Goal: Task Accomplishment & Management: Use online tool/utility

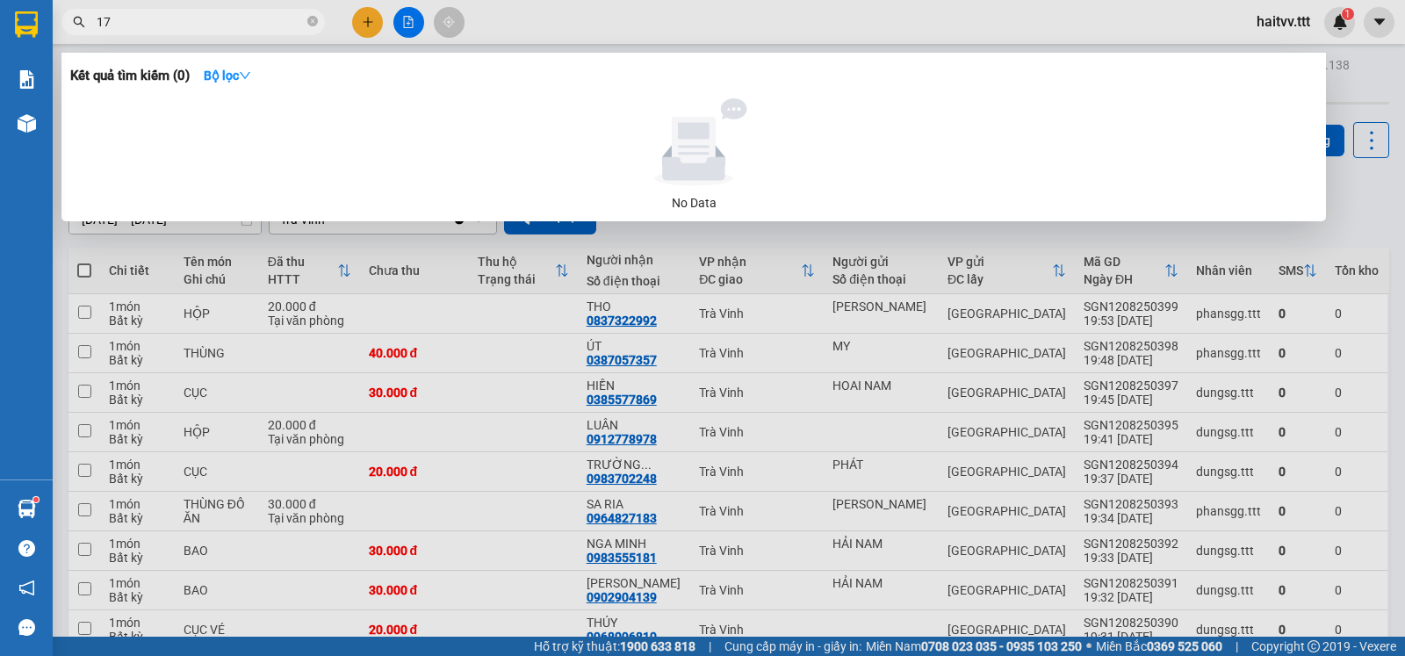
type input "171"
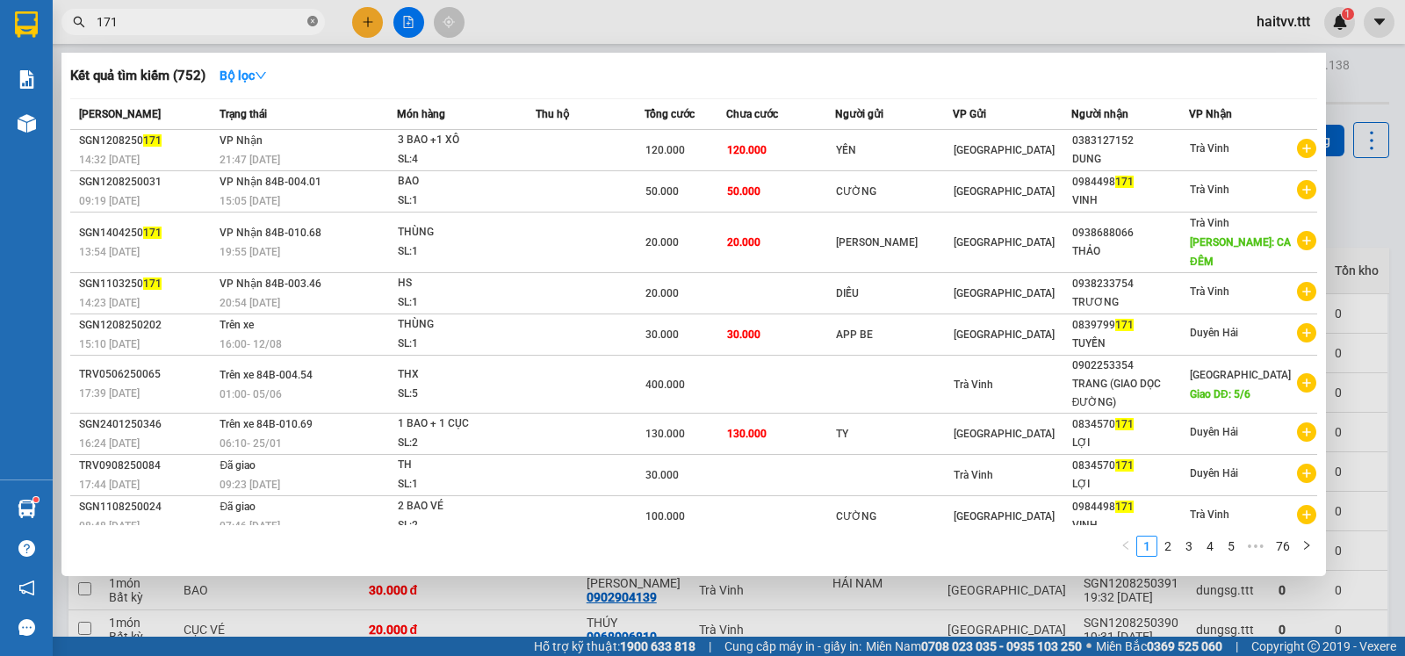
click at [314, 18] on icon "close-circle" at bounding box center [312, 21] width 11 height 11
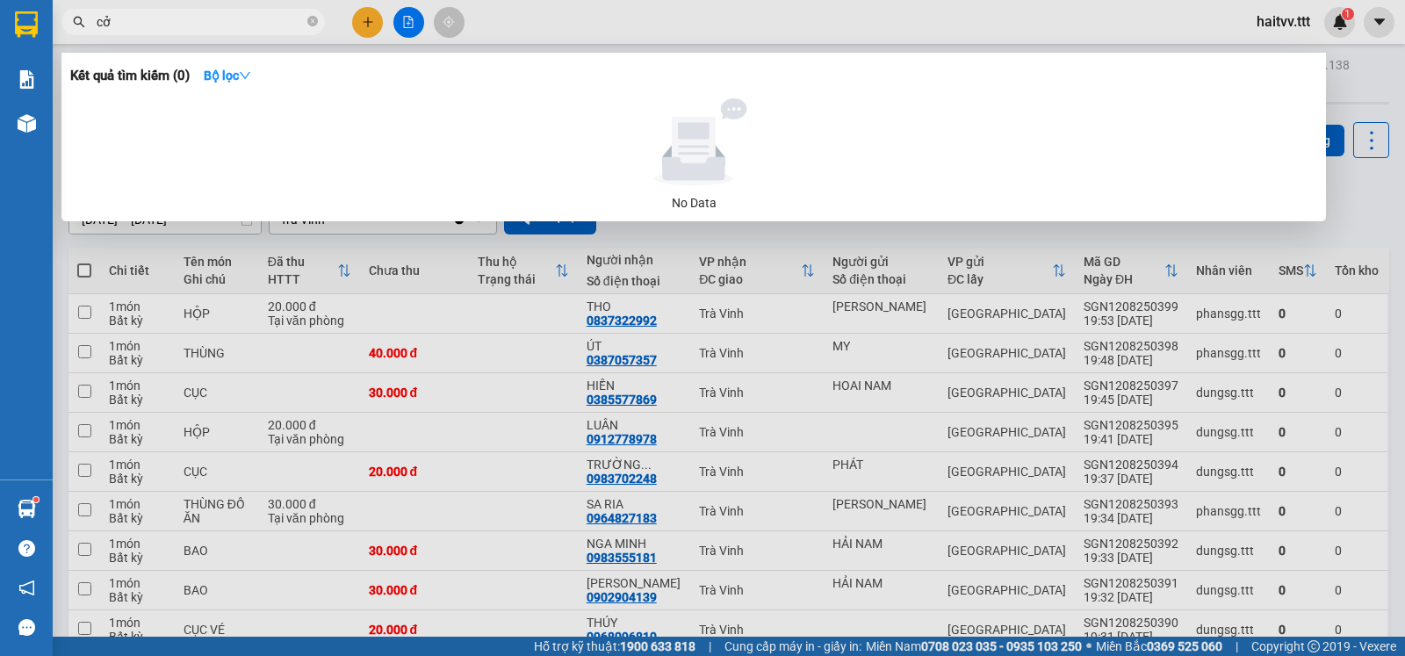
type input "c"
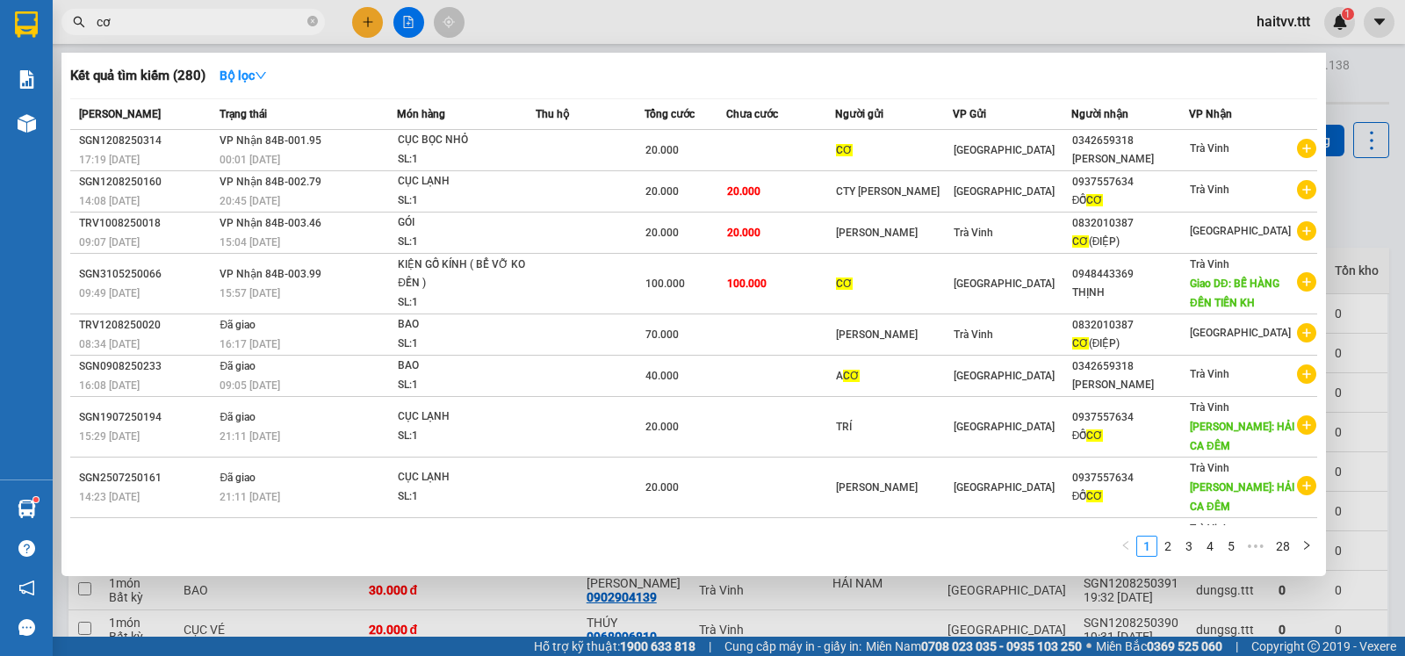
type input "cơ"
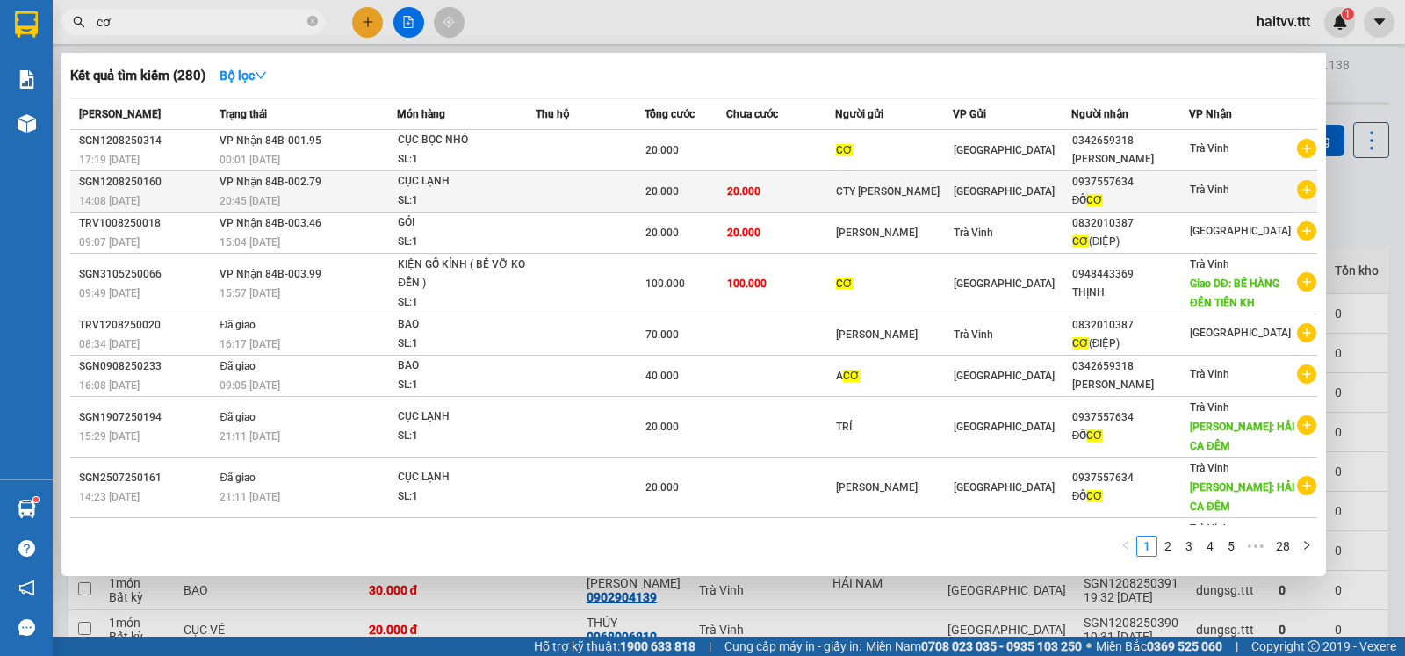
click at [505, 179] on div "CỤC LẠNH" at bounding box center [464, 181] width 132 height 19
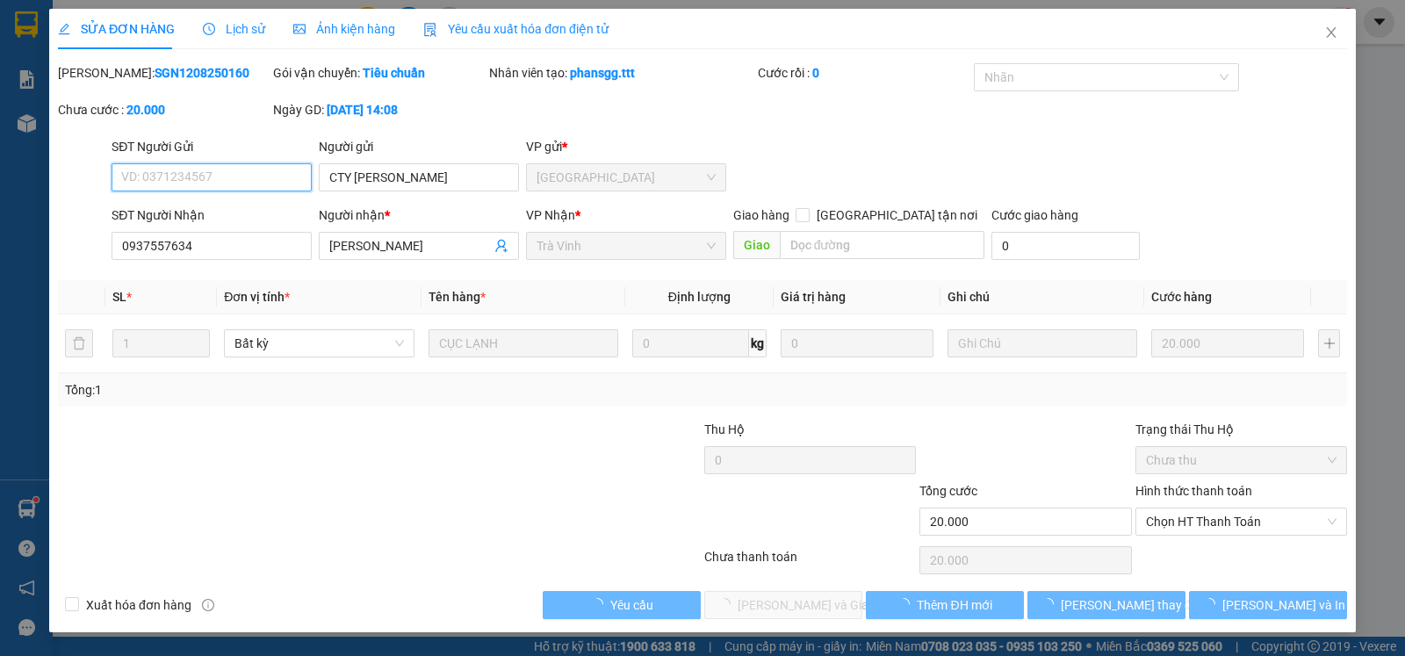
type input "CTY [PERSON_NAME]"
type input "0937557634"
type input "[PERSON_NAME]"
type input "20.000"
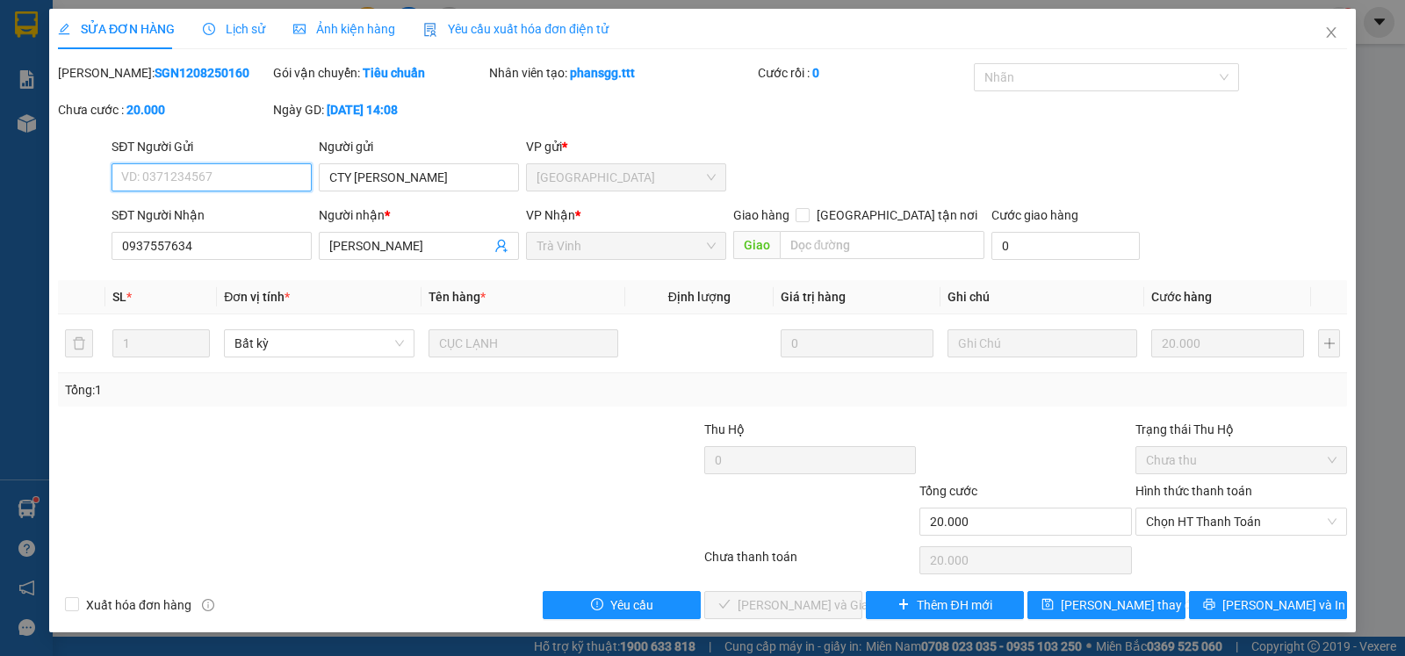
drag, startPoint x: 1180, startPoint y: 525, endPoint x: 1188, endPoint y: 539, distance: 16.1
click at [1181, 526] on span "Chọn HT Thanh Toán" at bounding box center [1241, 522] width 191 height 26
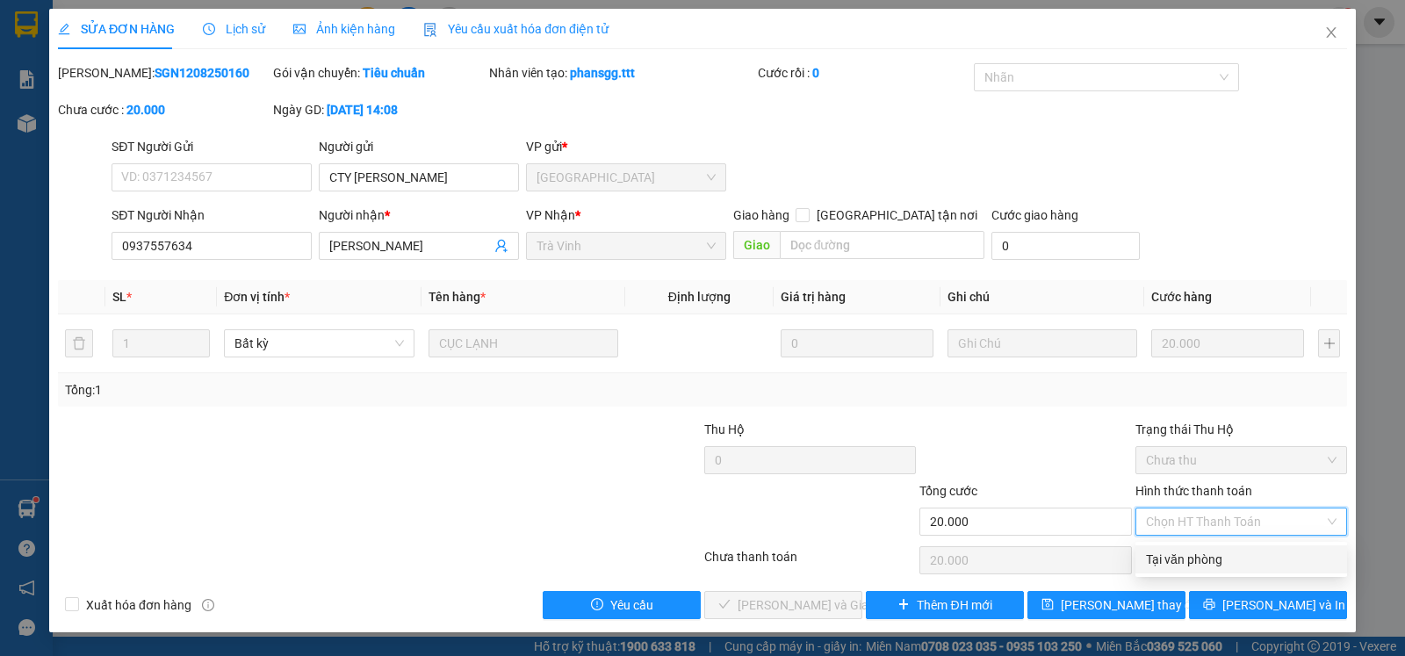
click at [1192, 556] on div "Tại văn phòng" at bounding box center [1241, 559] width 191 height 19
type input "0"
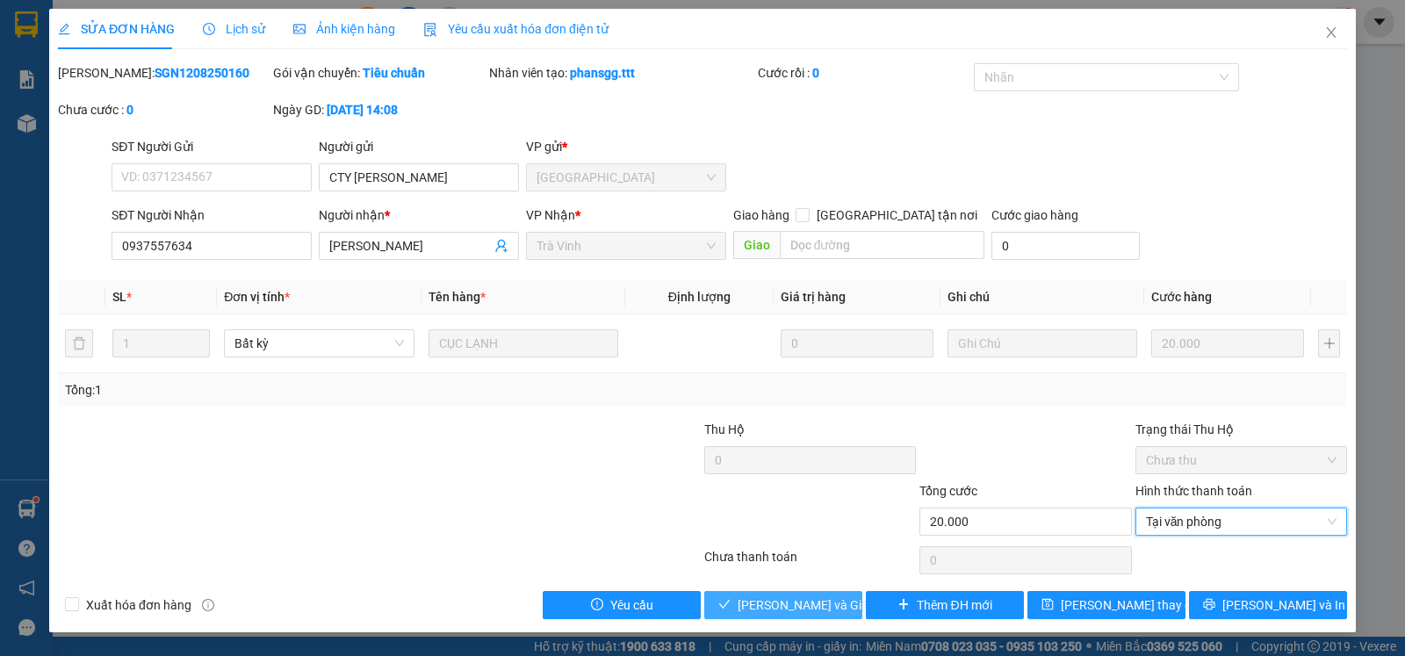
click at [801, 612] on span "[PERSON_NAME] và Giao hàng" at bounding box center [822, 605] width 169 height 19
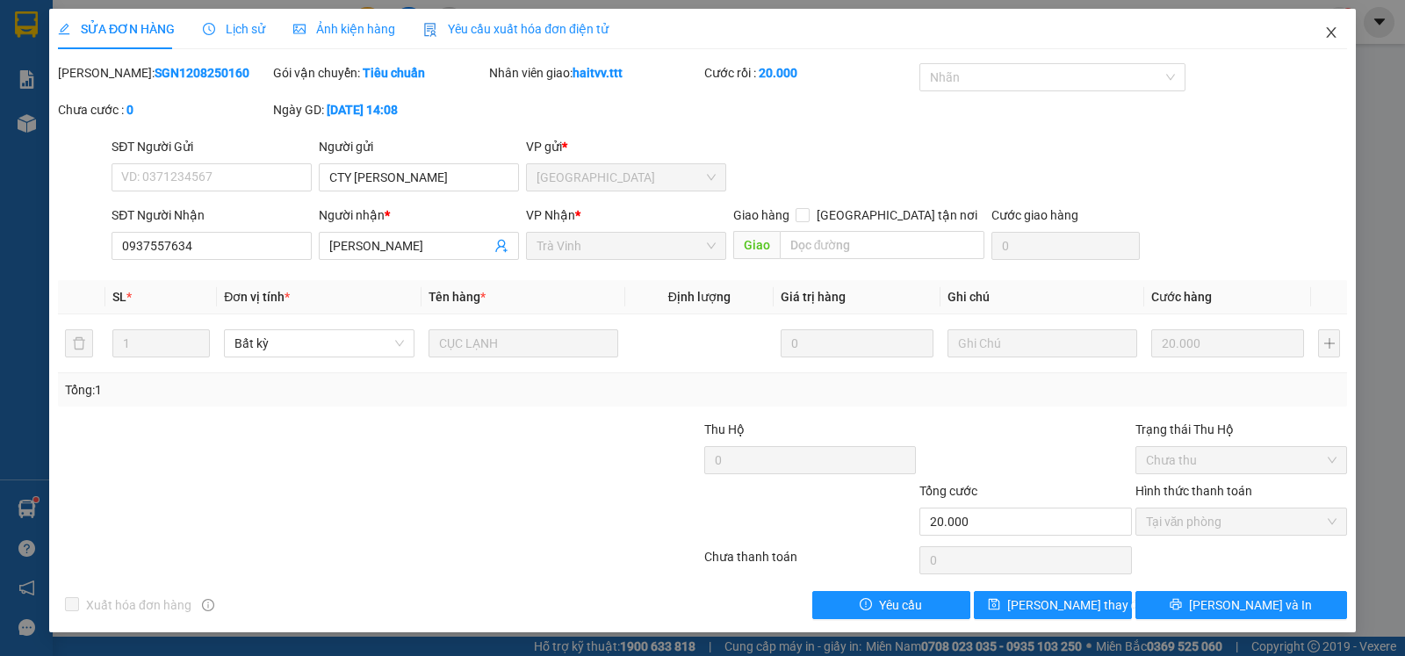
click at [1333, 33] on icon "close" at bounding box center [1331, 32] width 10 height 11
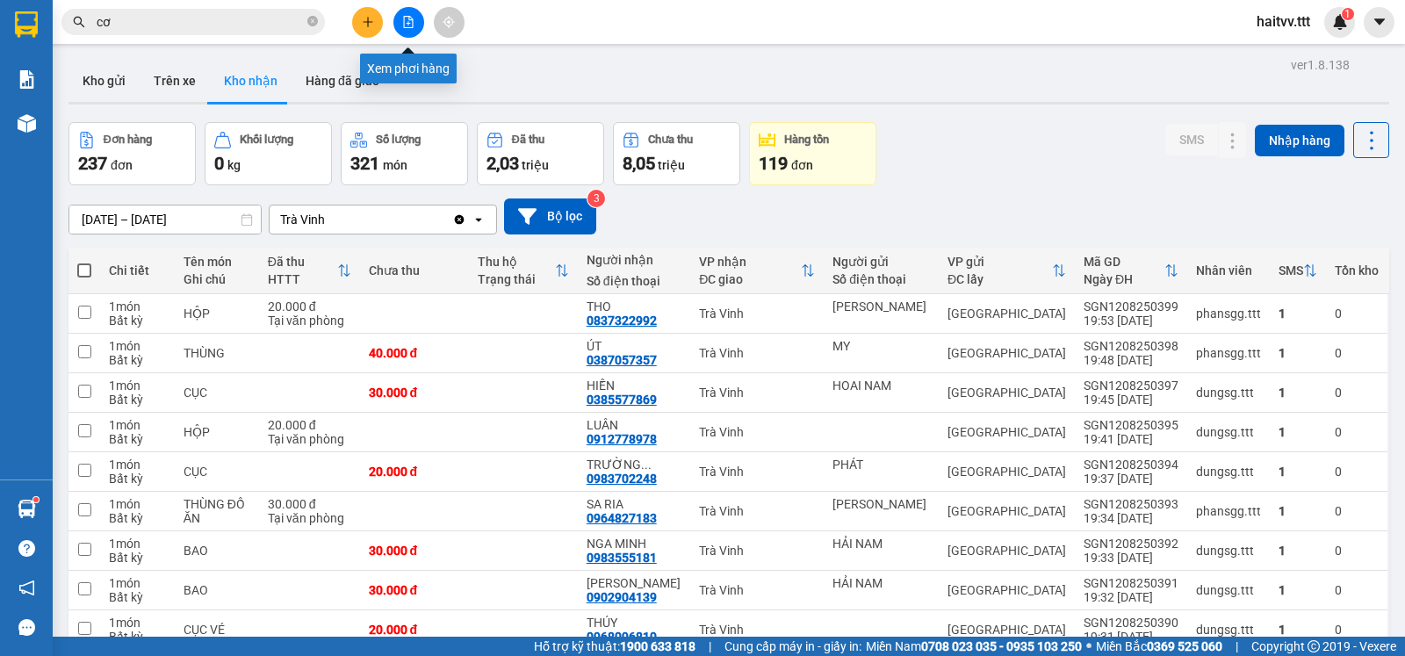
click at [416, 25] on button at bounding box center [409, 22] width 31 height 31
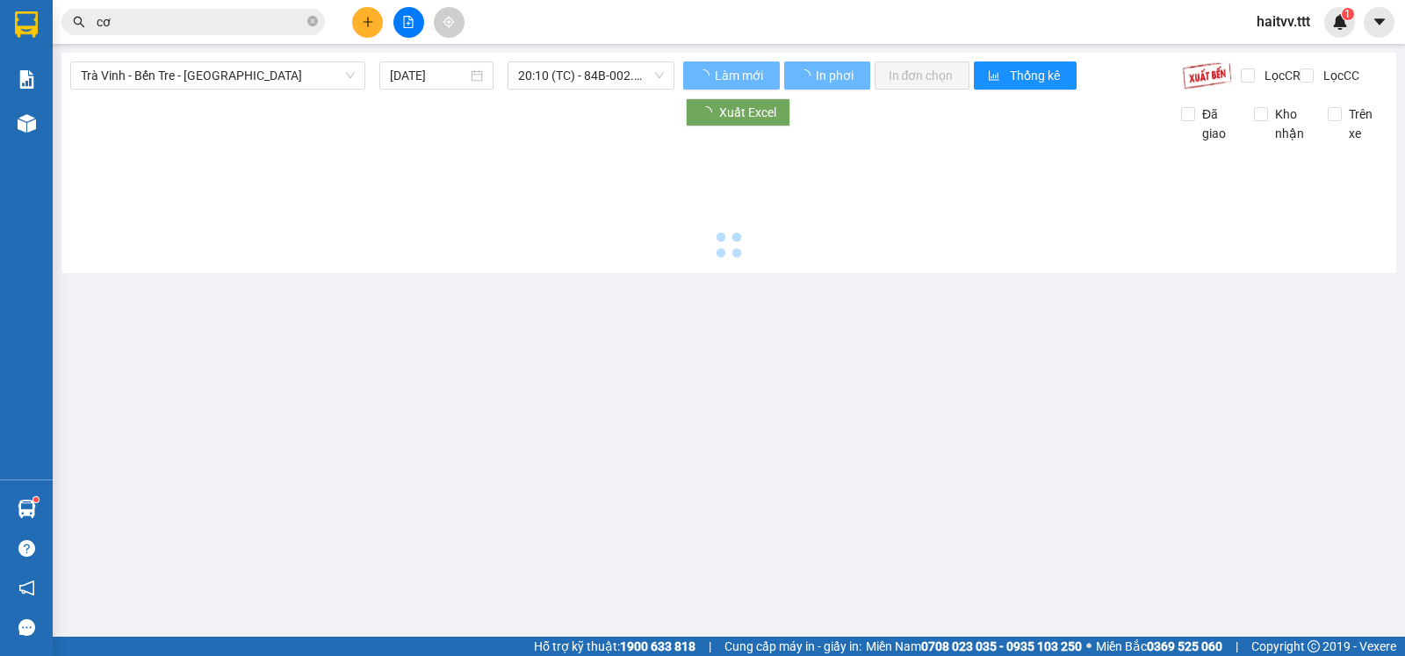
type input "[DATE]"
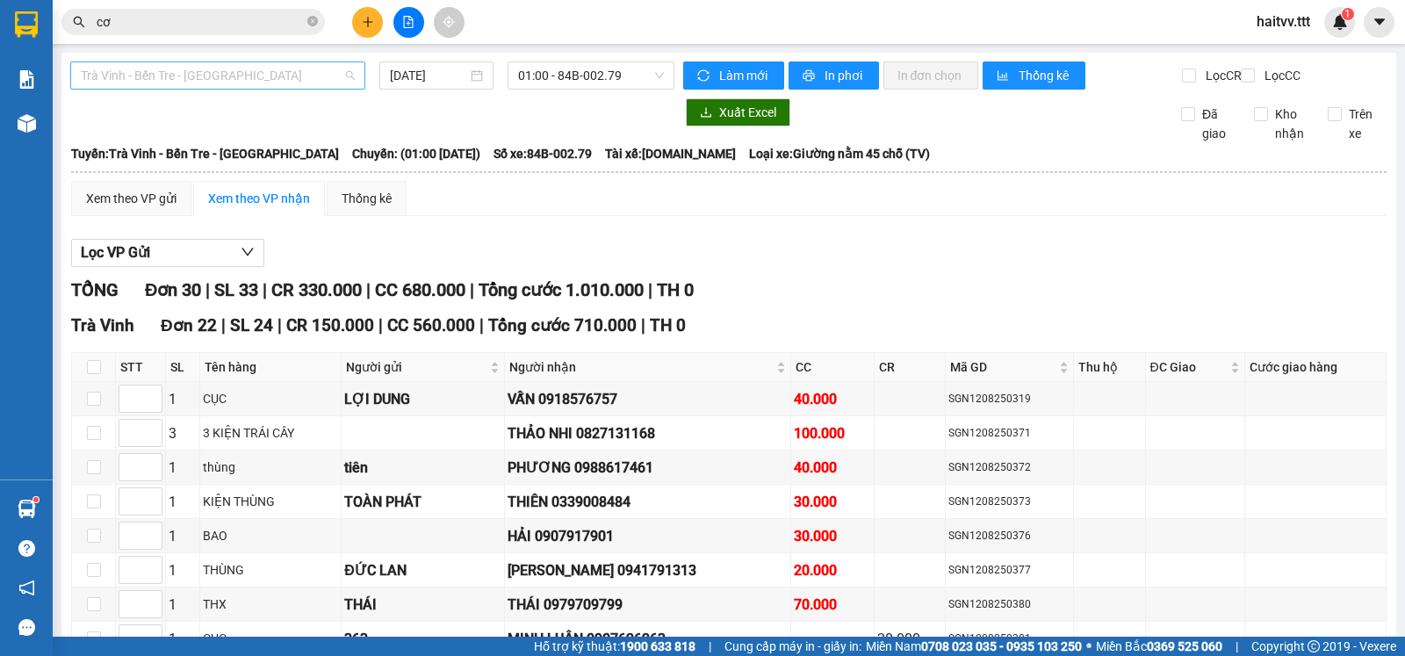
click at [208, 69] on span "Trà Vinh - Bến Tre - [GEOGRAPHIC_DATA]" at bounding box center [218, 75] width 274 height 26
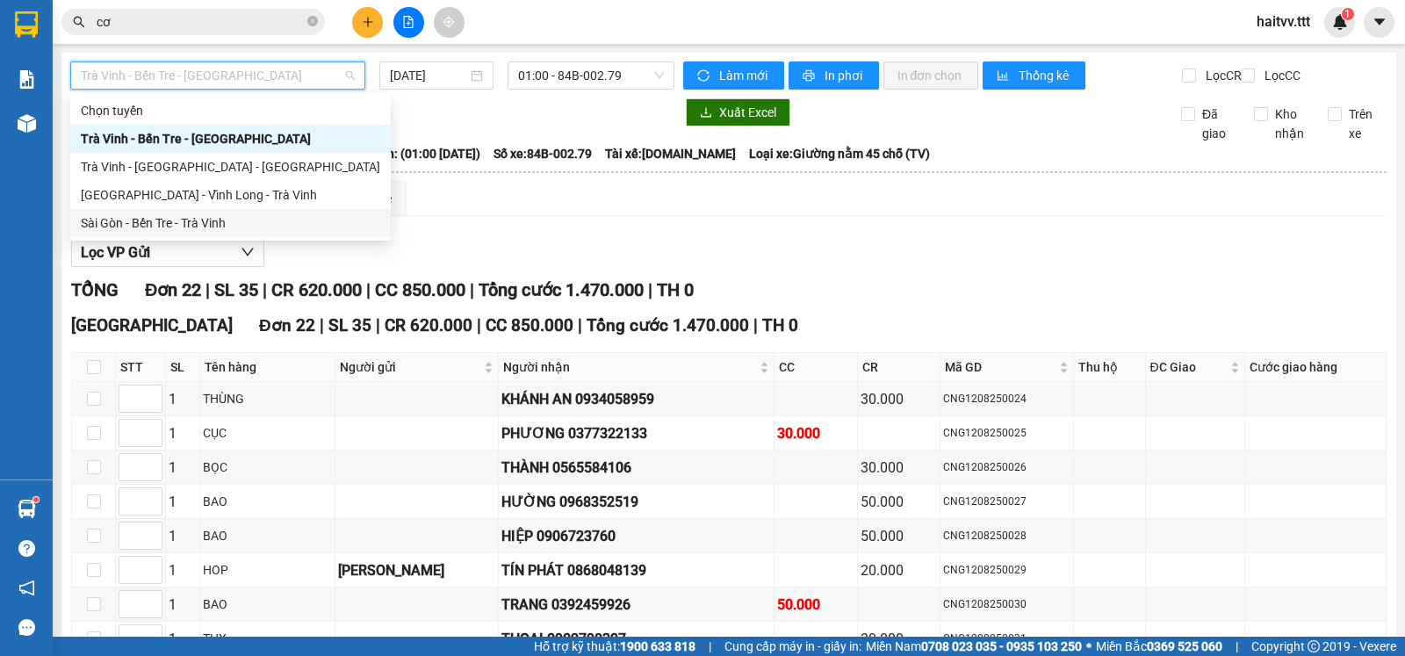
click at [126, 214] on div "Sài Gòn - Bến Tre - Trà Vinh" at bounding box center [231, 222] width 300 height 19
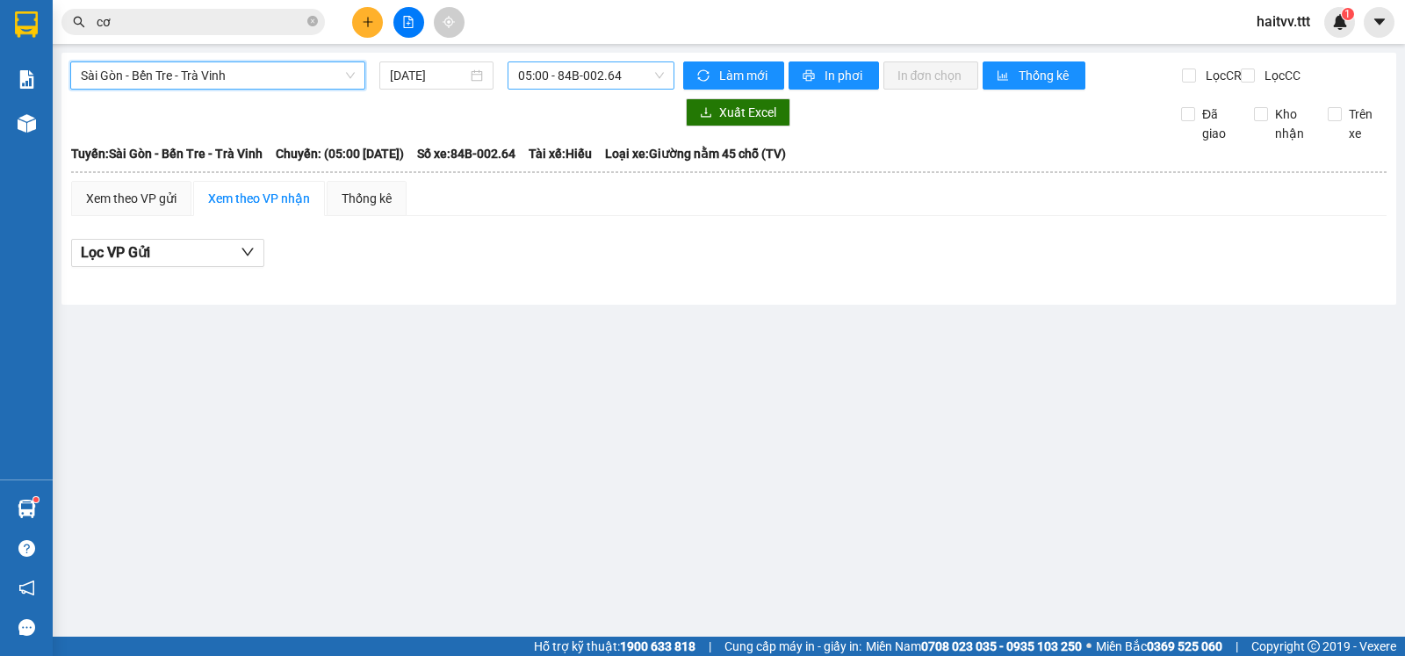
click at [524, 78] on span "05:00 - 84B-002.64" at bounding box center [590, 75] width 145 height 26
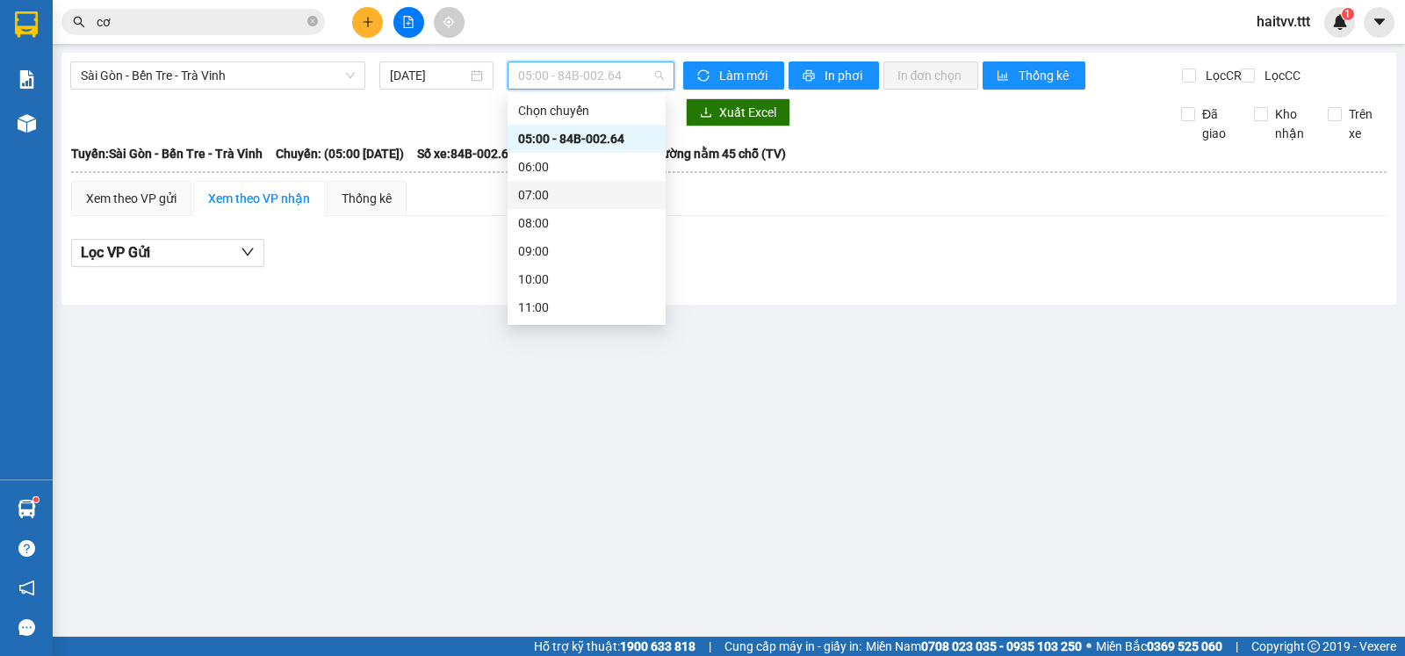
click at [445, 90] on div "Sài Gòn - Bến Tre - Trà Vinh [DATE] 05:00 - 84B-002.64" at bounding box center [372, 75] width 604 height 28
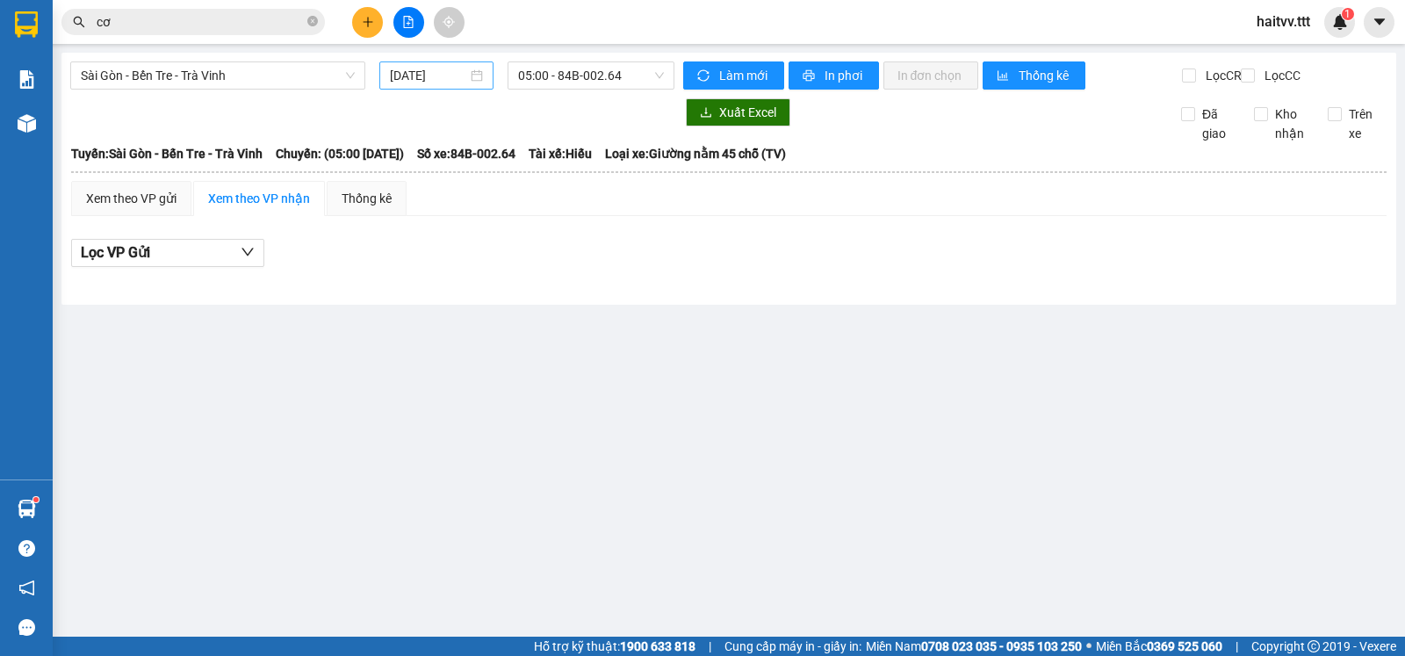
click at [443, 82] on input "[DATE]" at bounding box center [429, 75] width 78 height 19
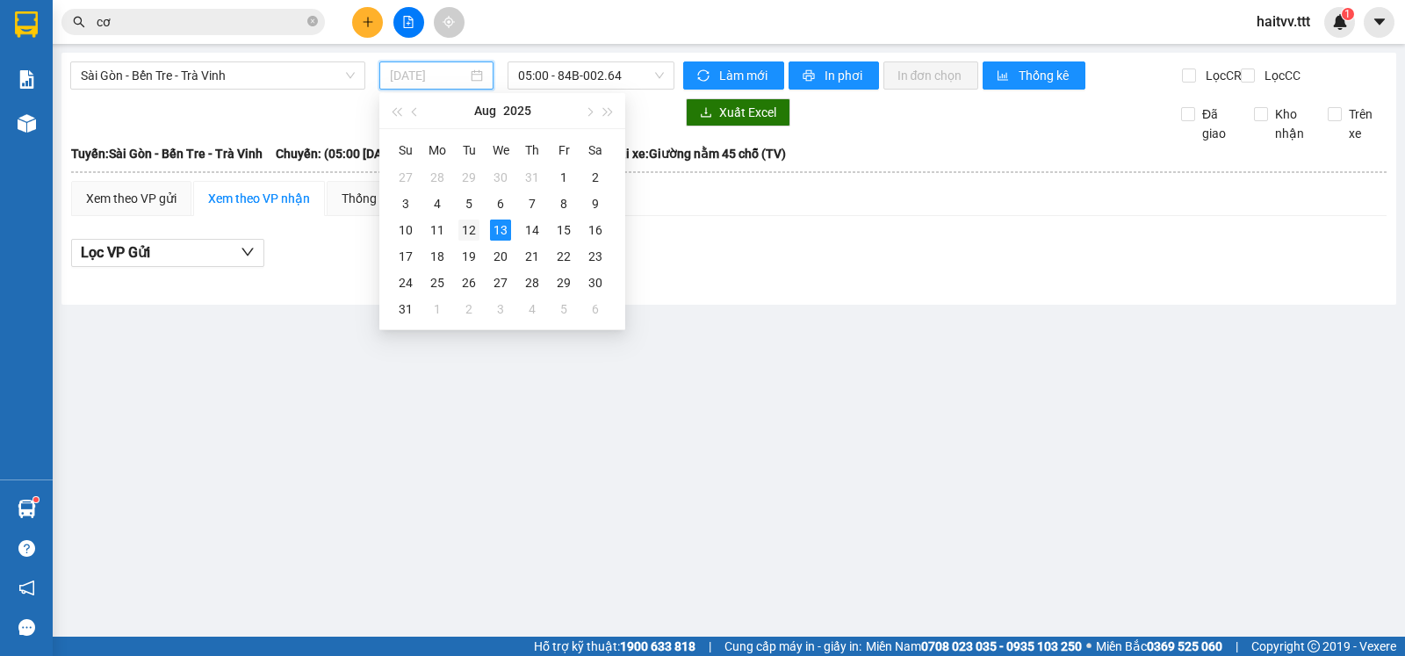
click at [467, 230] on div "12" at bounding box center [469, 230] width 21 height 21
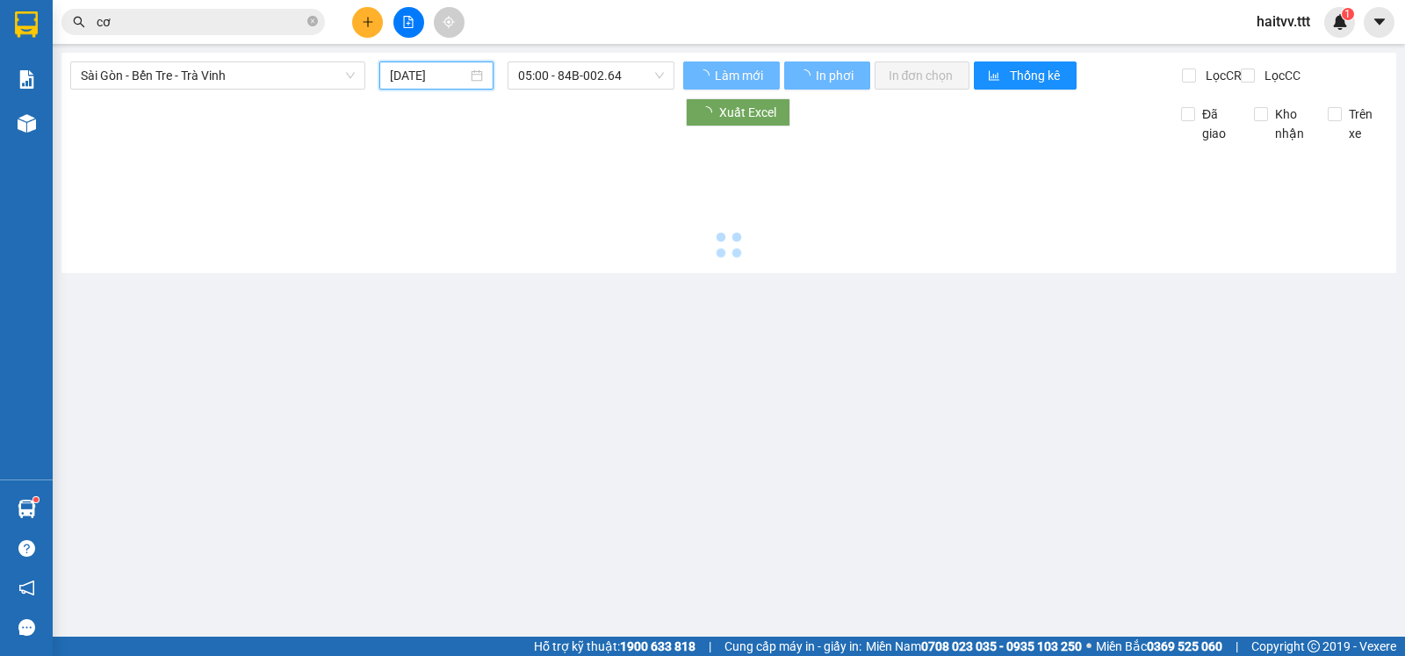
type input "[DATE]"
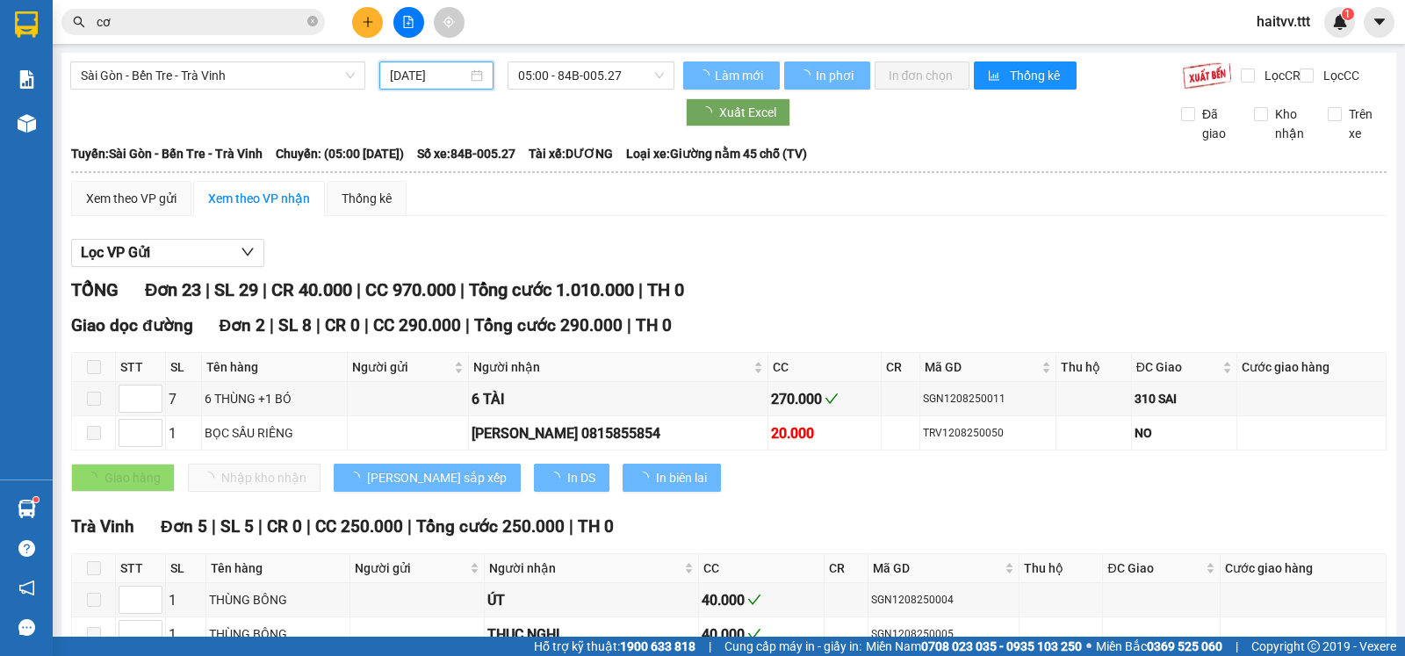
click at [572, 72] on span "05:00 - 84B-005.27" at bounding box center [590, 75] width 145 height 26
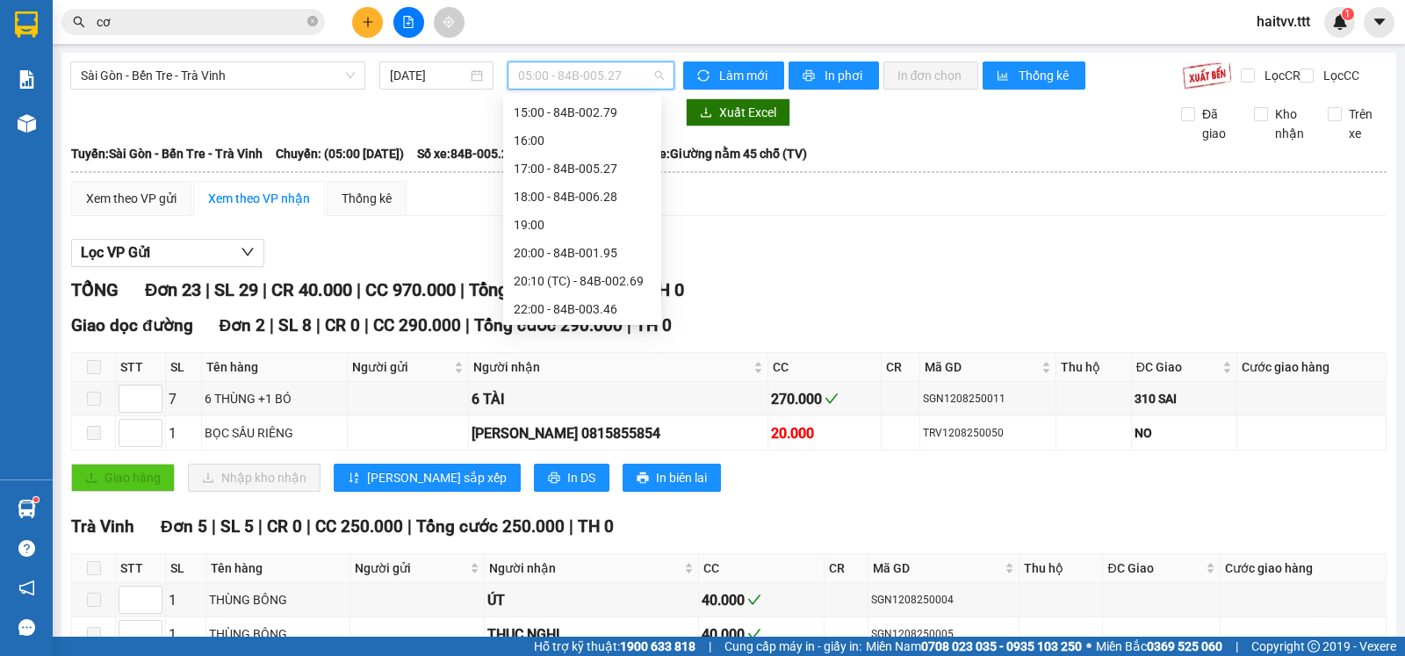
scroll to position [365, 0]
click at [567, 299] on div "22:00 - 84B-003.46" at bounding box center [582, 307] width 158 height 28
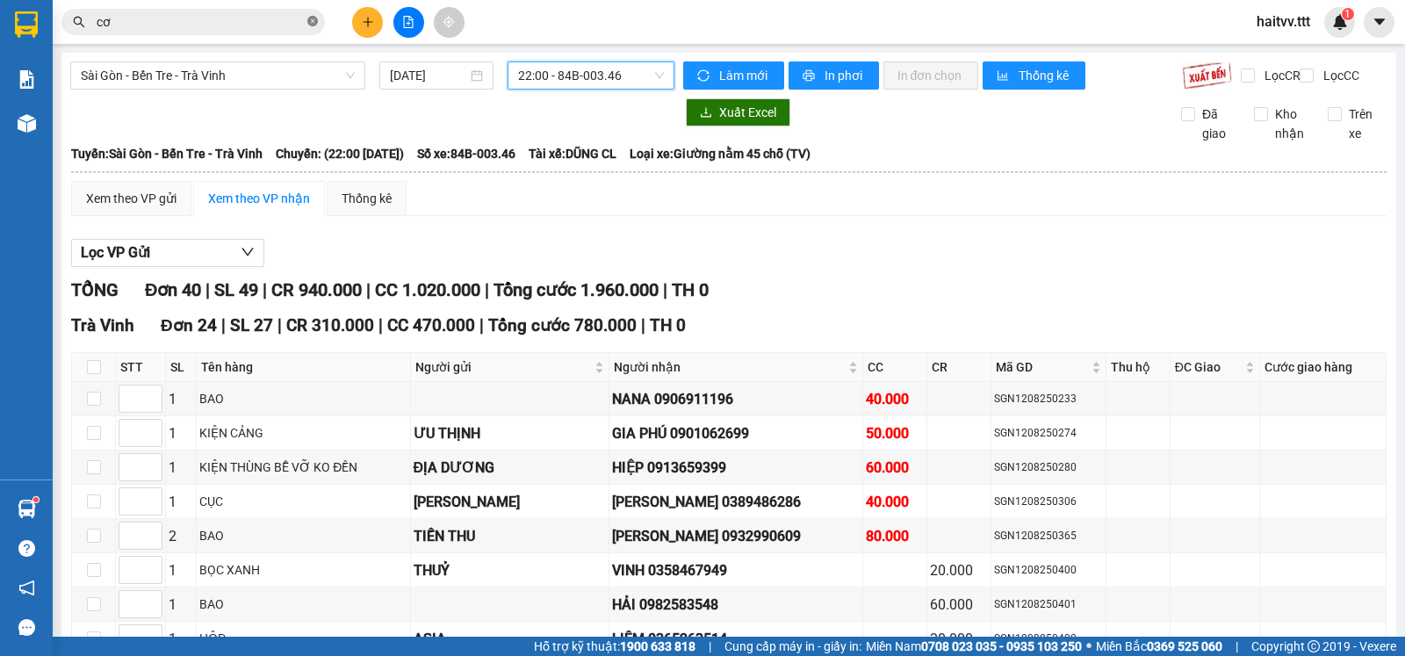
click at [310, 16] on span at bounding box center [312, 22] width 11 height 17
click at [96, 374] on input "checkbox" at bounding box center [94, 367] width 14 height 14
checkbox input "true"
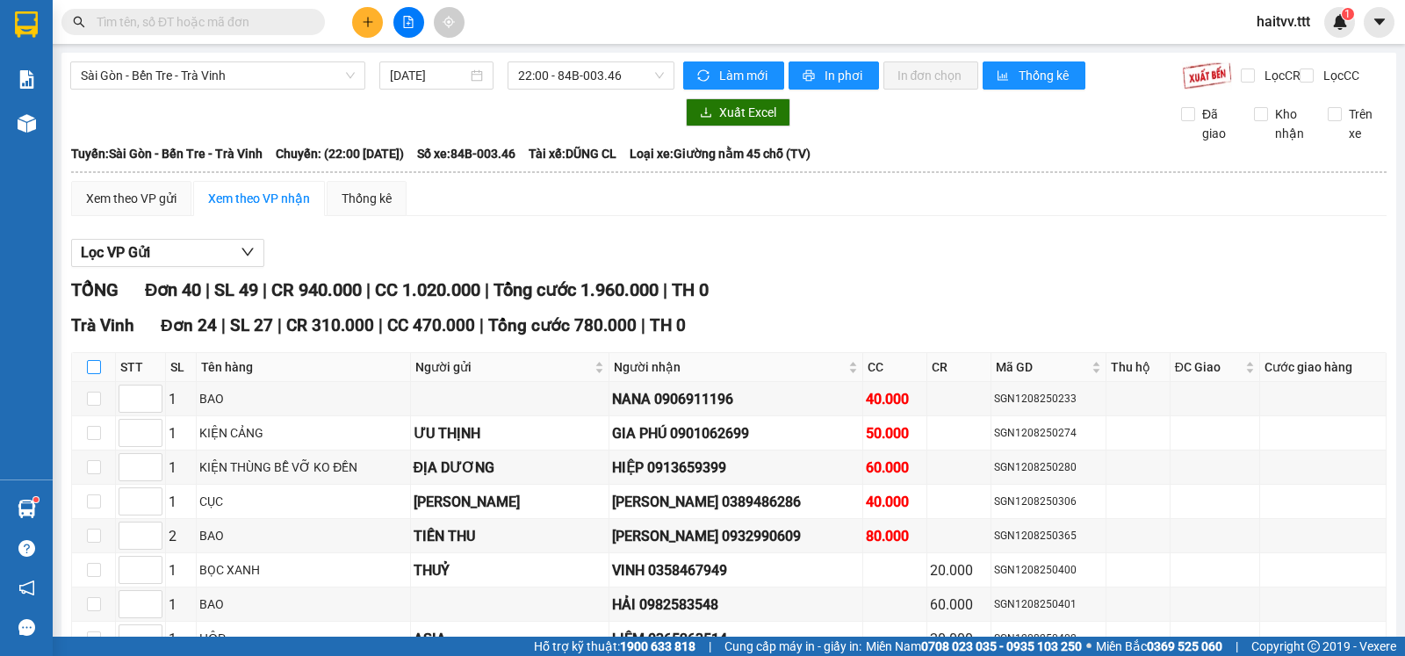
checkbox input "true"
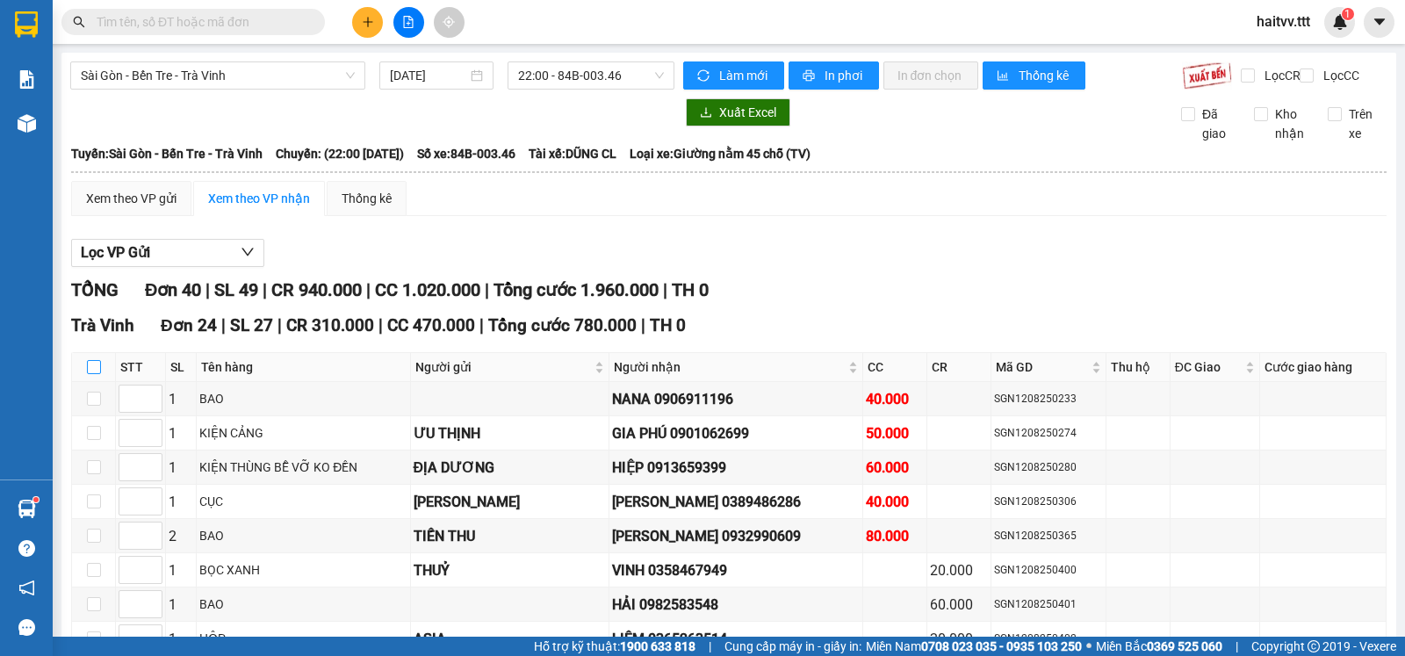
checkbox input "true"
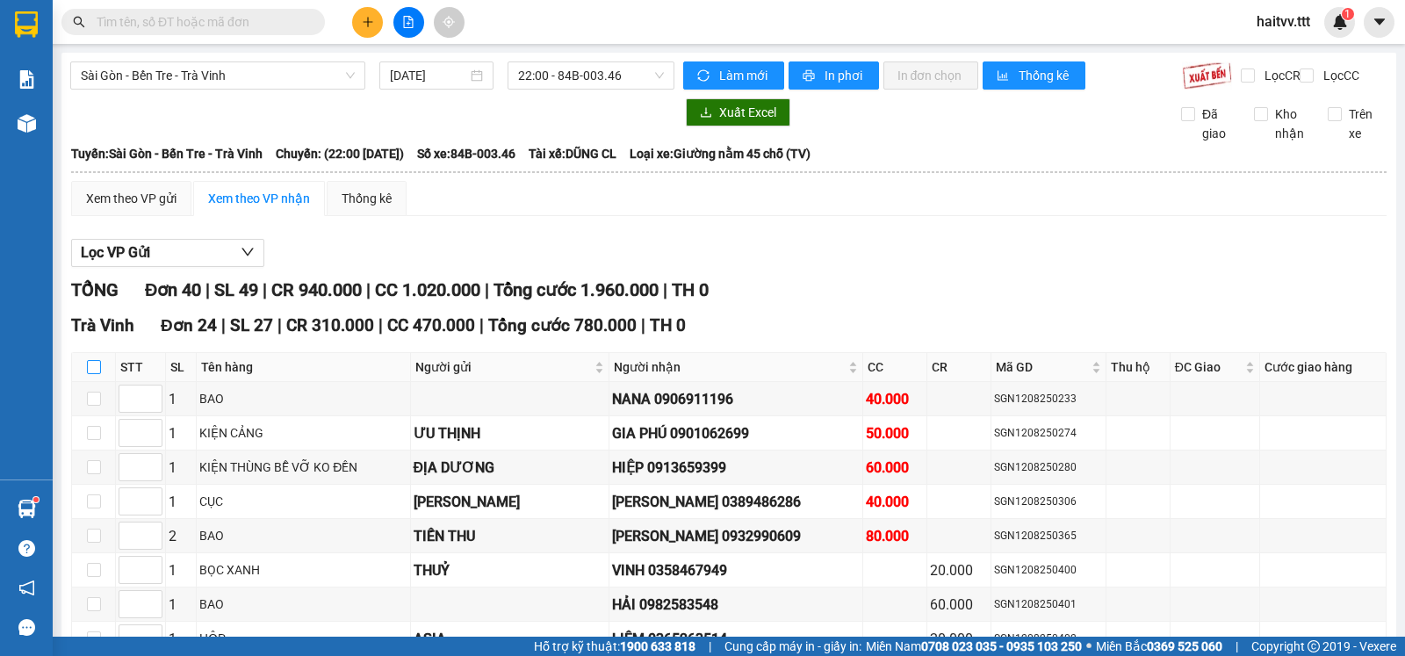
checkbox input "true"
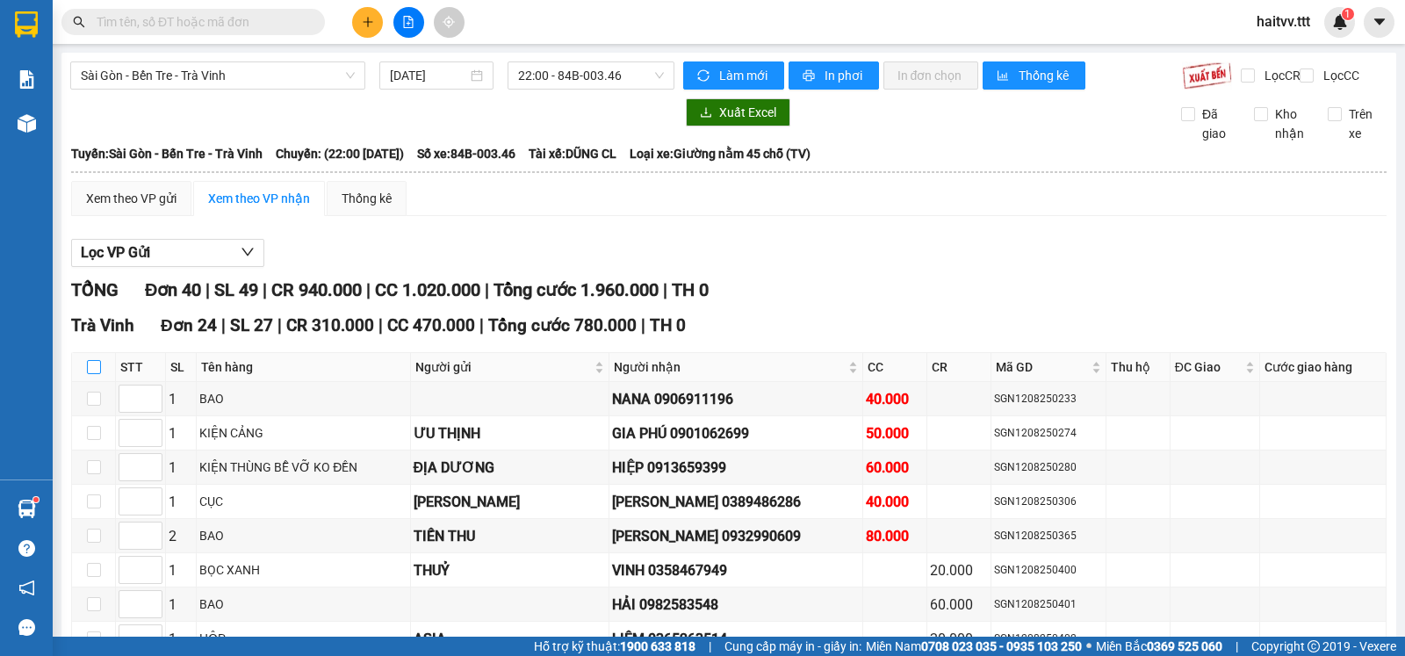
checkbox input "true"
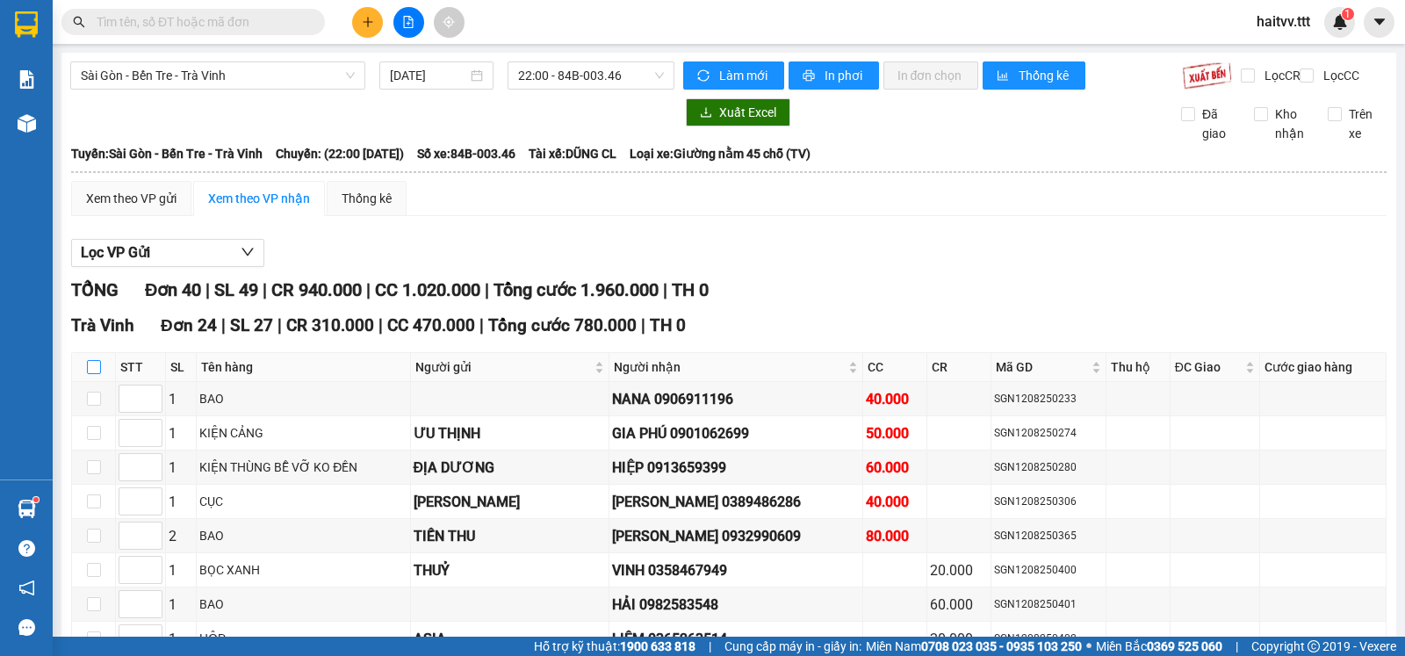
checkbox input "true"
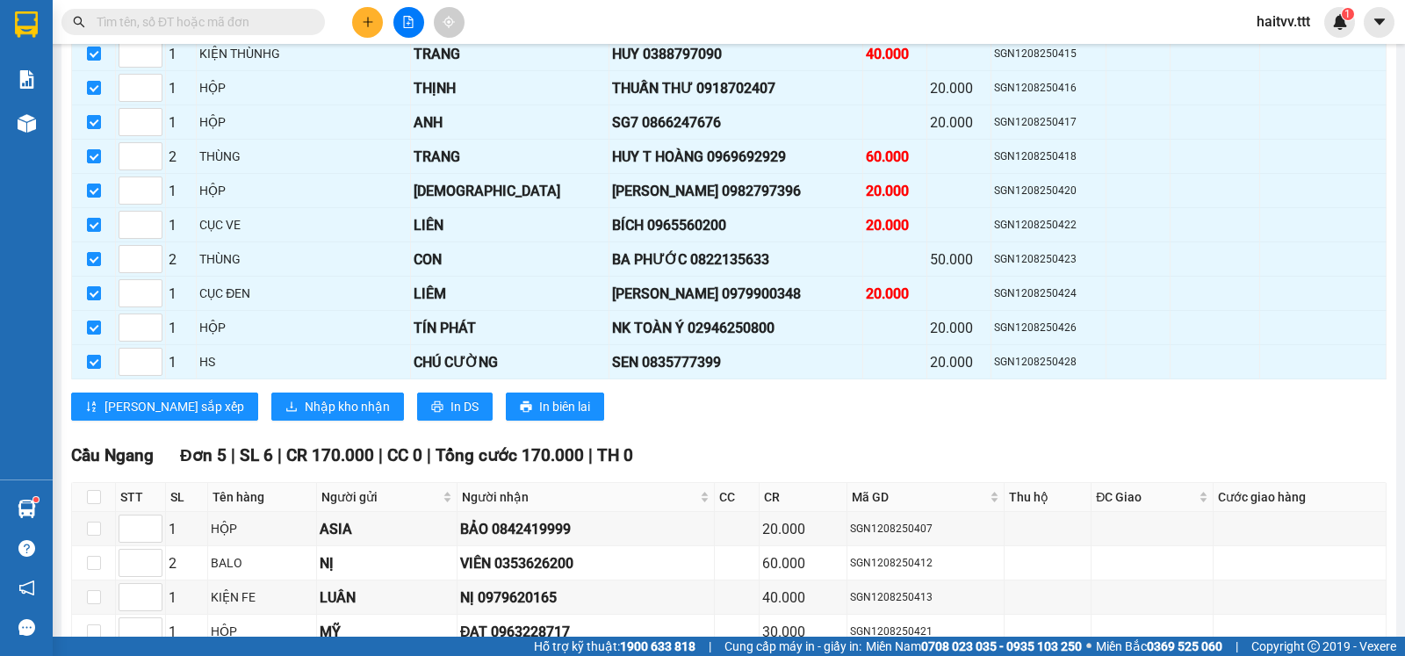
scroll to position [878, 0]
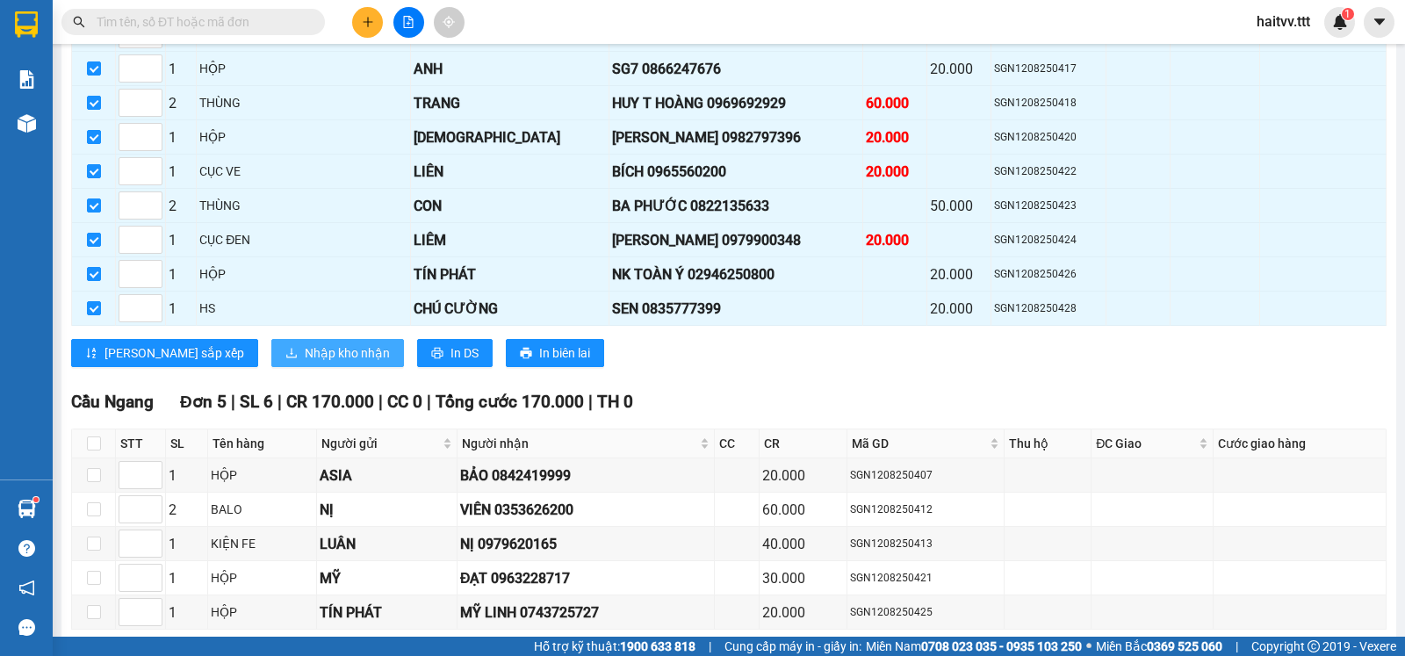
click at [305, 363] on span "Nhập kho nhận" at bounding box center [347, 352] width 85 height 19
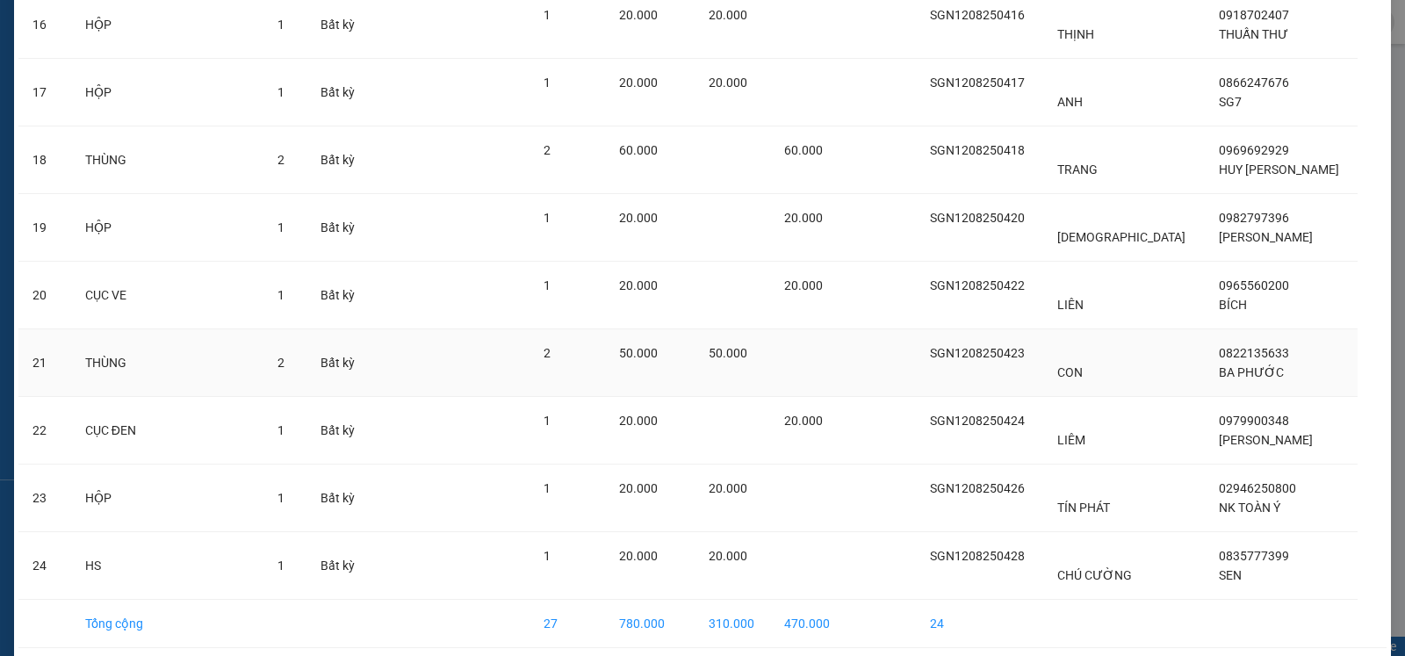
scroll to position [1243, 0]
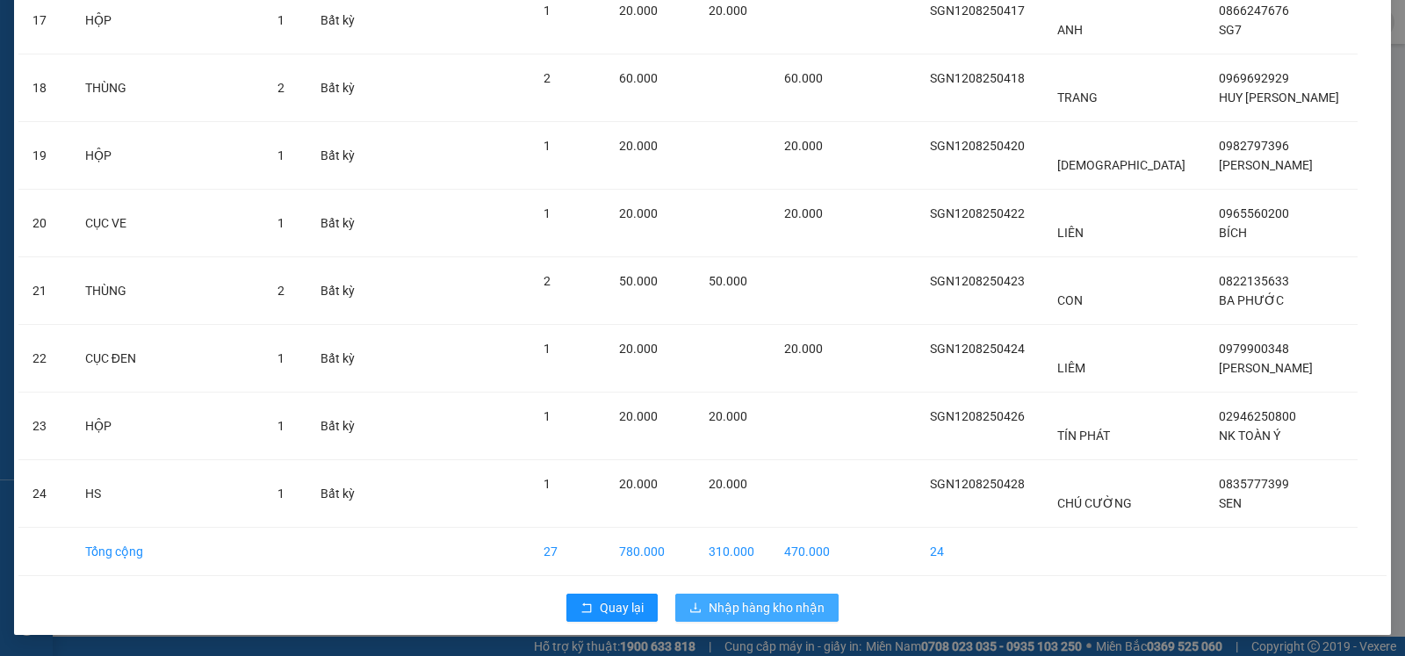
click at [762, 602] on span "Nhập hàng kho nhận" at bounding box center [767, 607] width 116 height 19
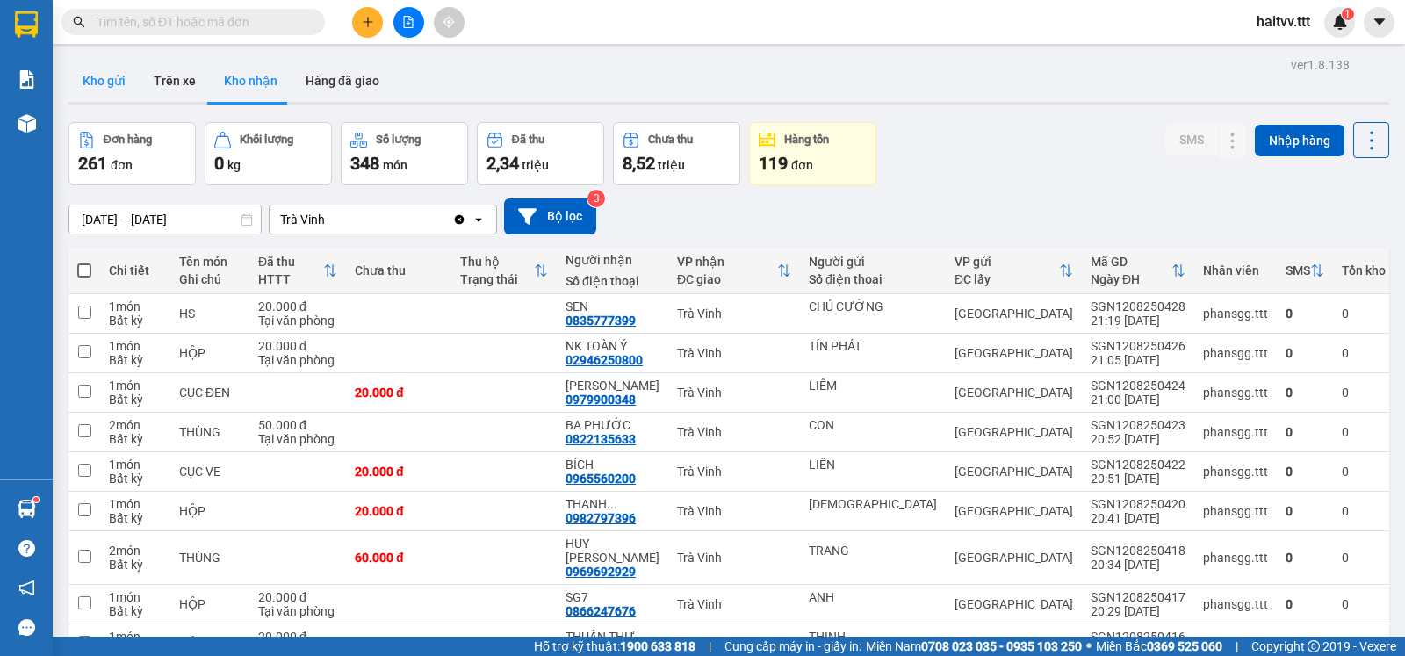
click at [101, 88] on button "Kho gửi" at bounding box center [104, 81] width 71 height 42
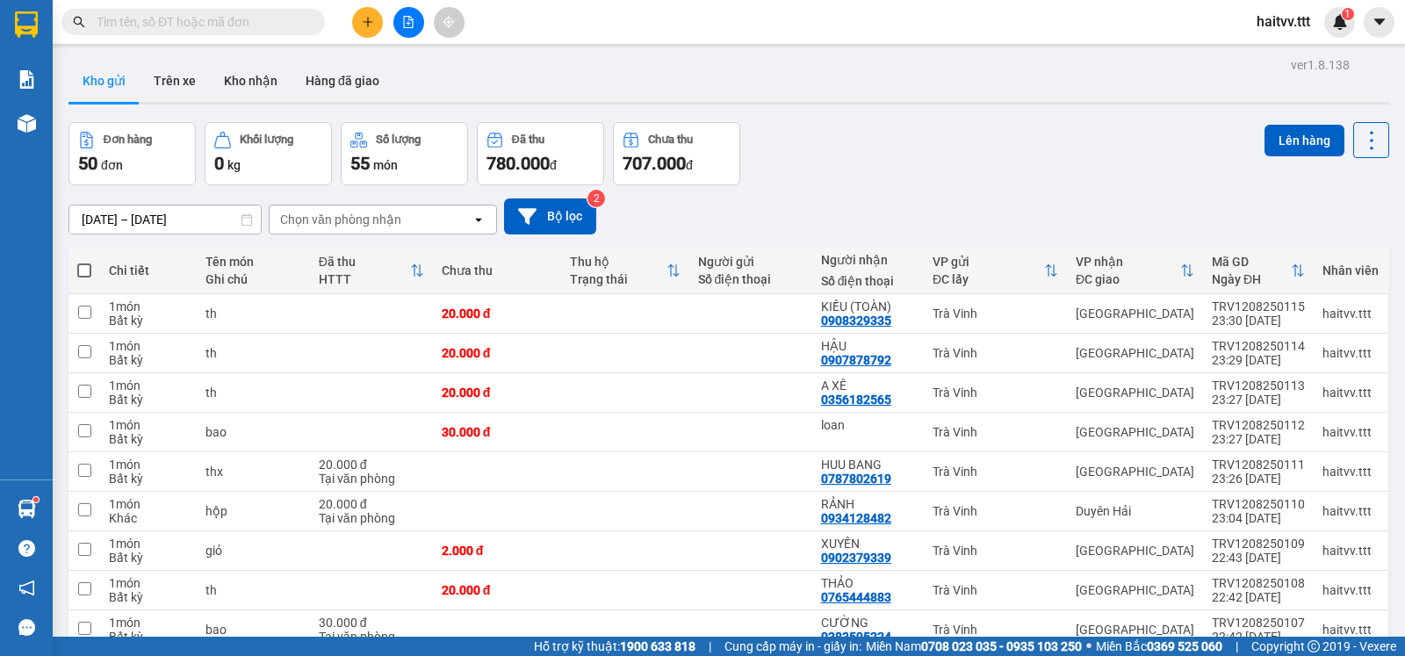
click at [381, 228] on div "Chọn văn phòng nhận" at bounding box center [340, 220] width 121 height 18
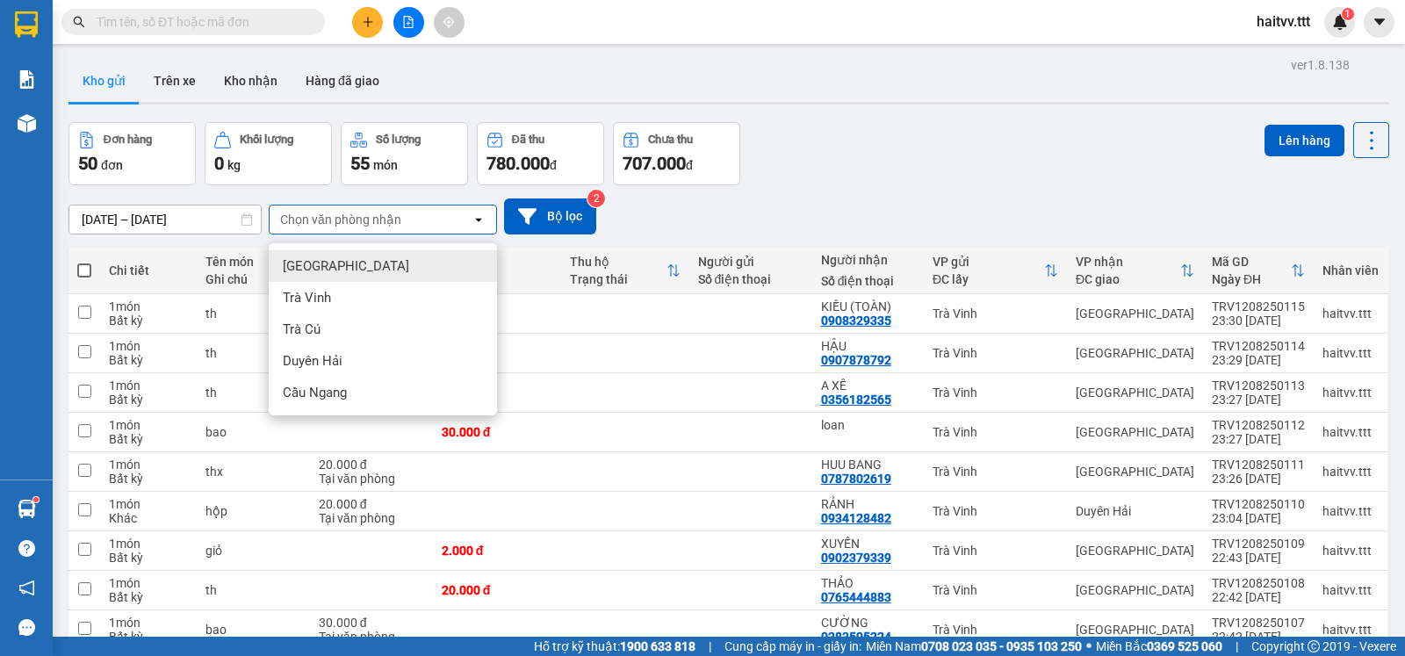
click at [362, 271] on div "[GEOGRAPHIC_DATA]" at bounding box center [383, 266] width 228 height 32
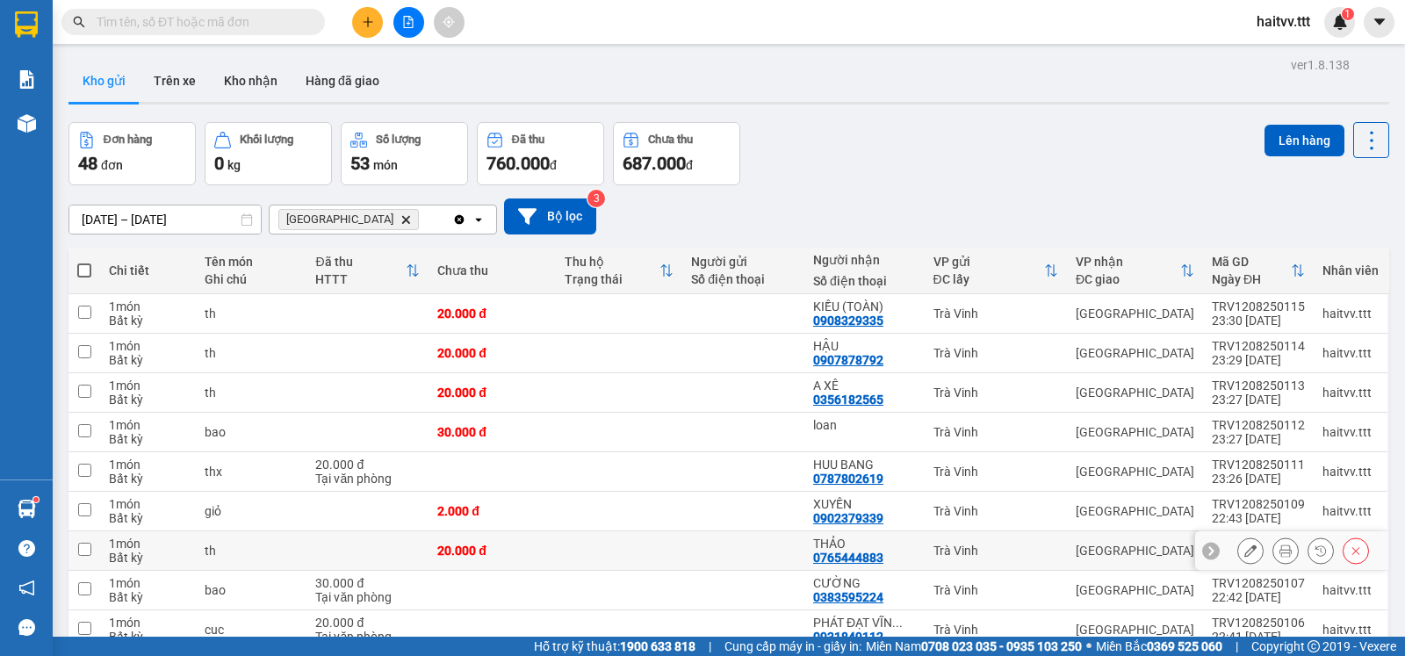
scroll to position [136, 0]
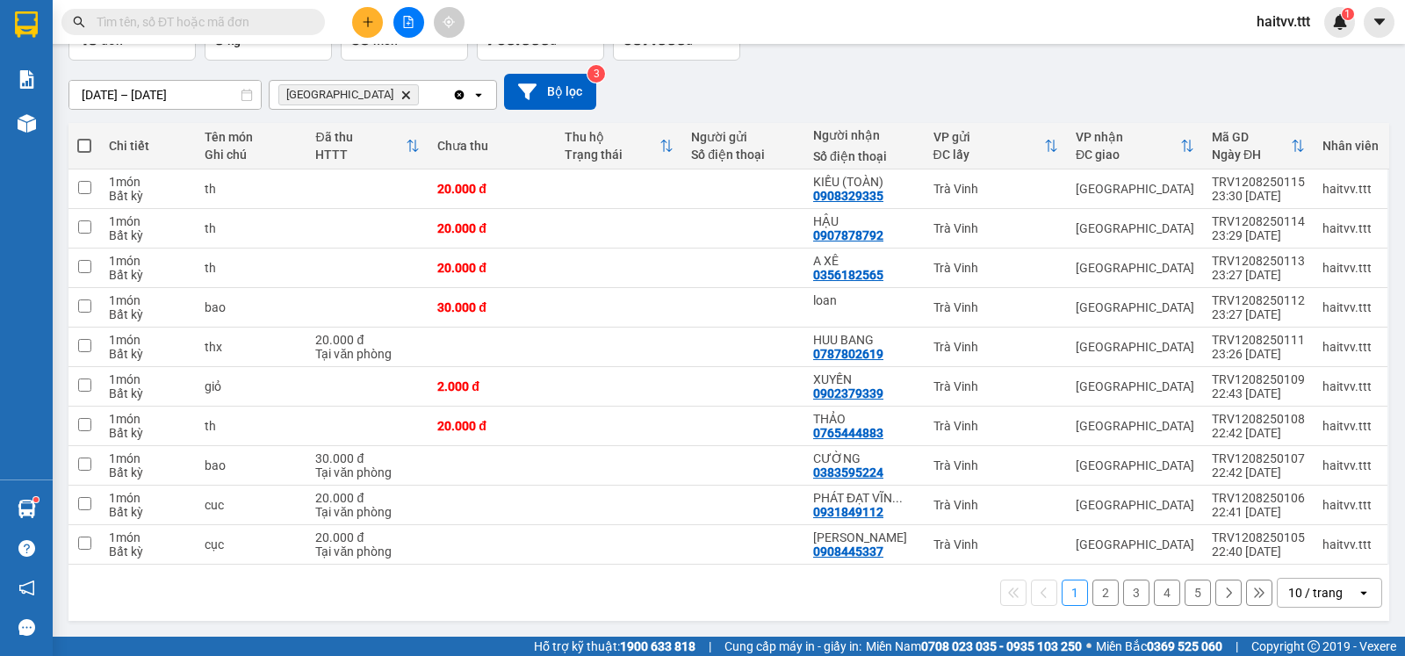
click at [1331, 603] on div "10 / trang" at bounding box center [1317, 593] width 79 height 28
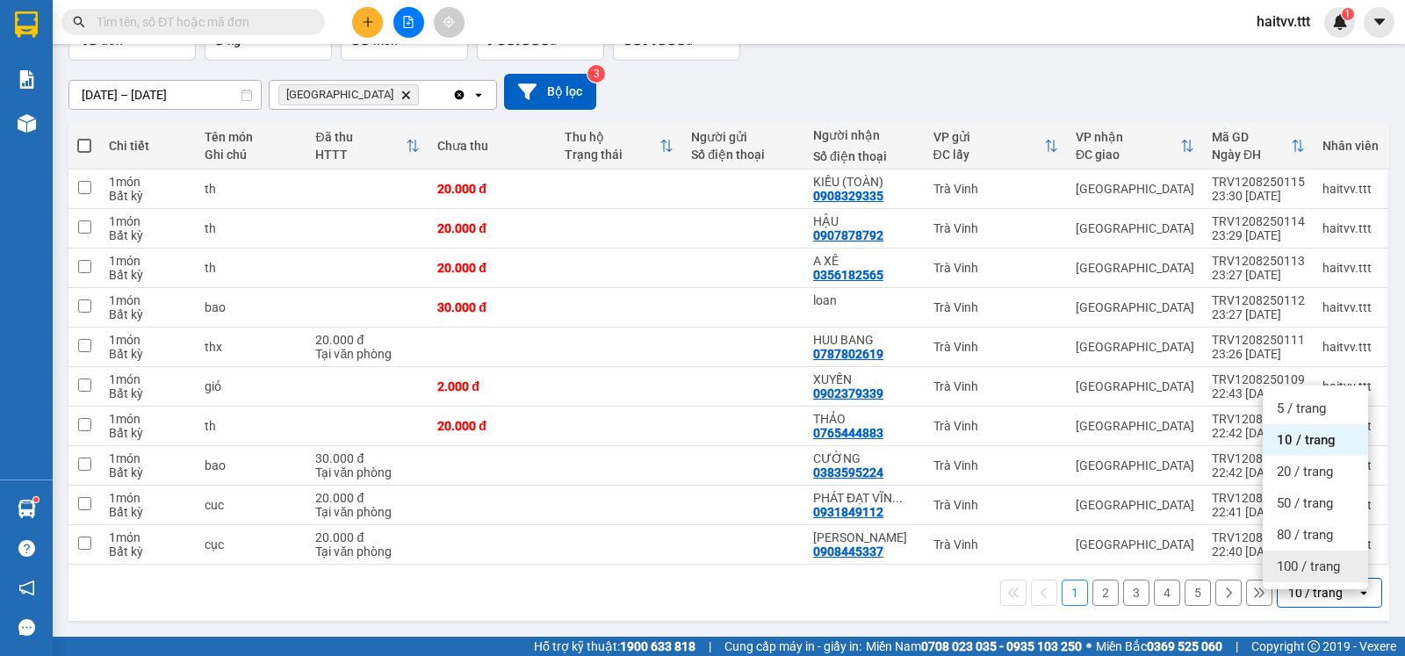
click at [1311, 558] on span "100 / trang" at bounding box center [1308, 567] width 63 height 18
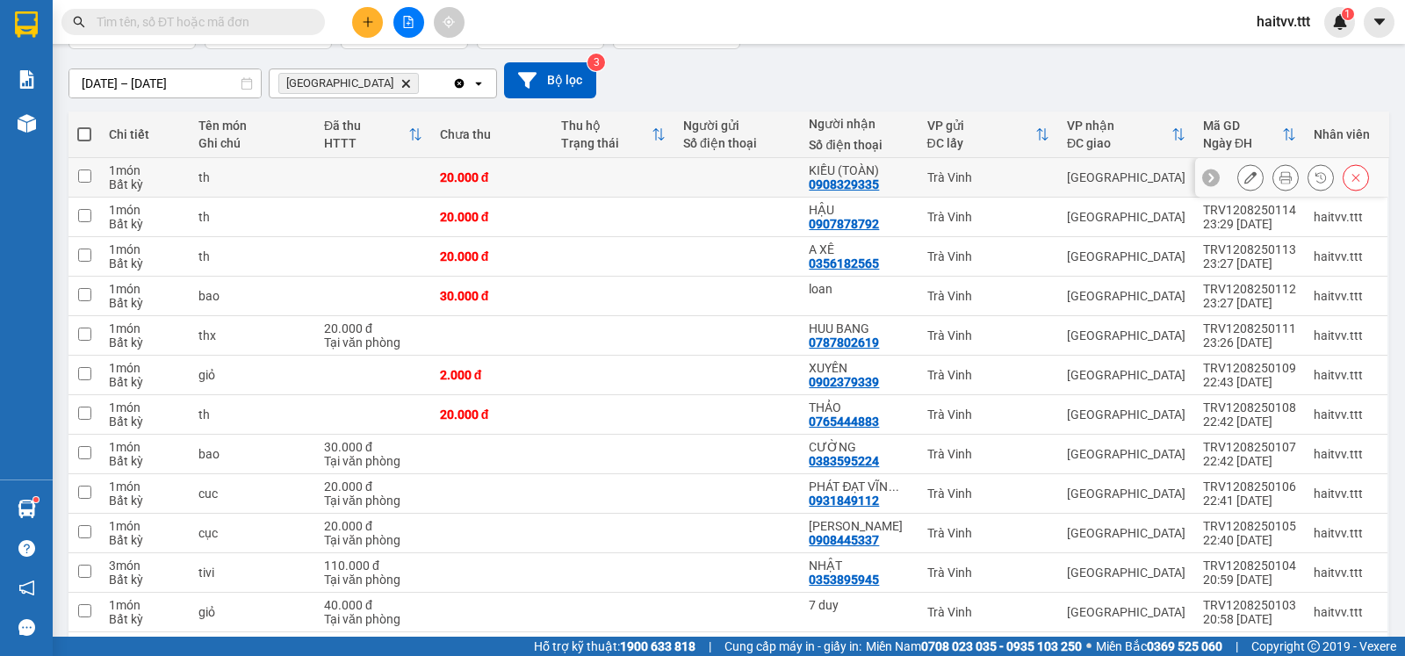
click at [87, 183] on input "checkbox" at bounding box center [84, 176] width 13 height 13
checkbox input "true"
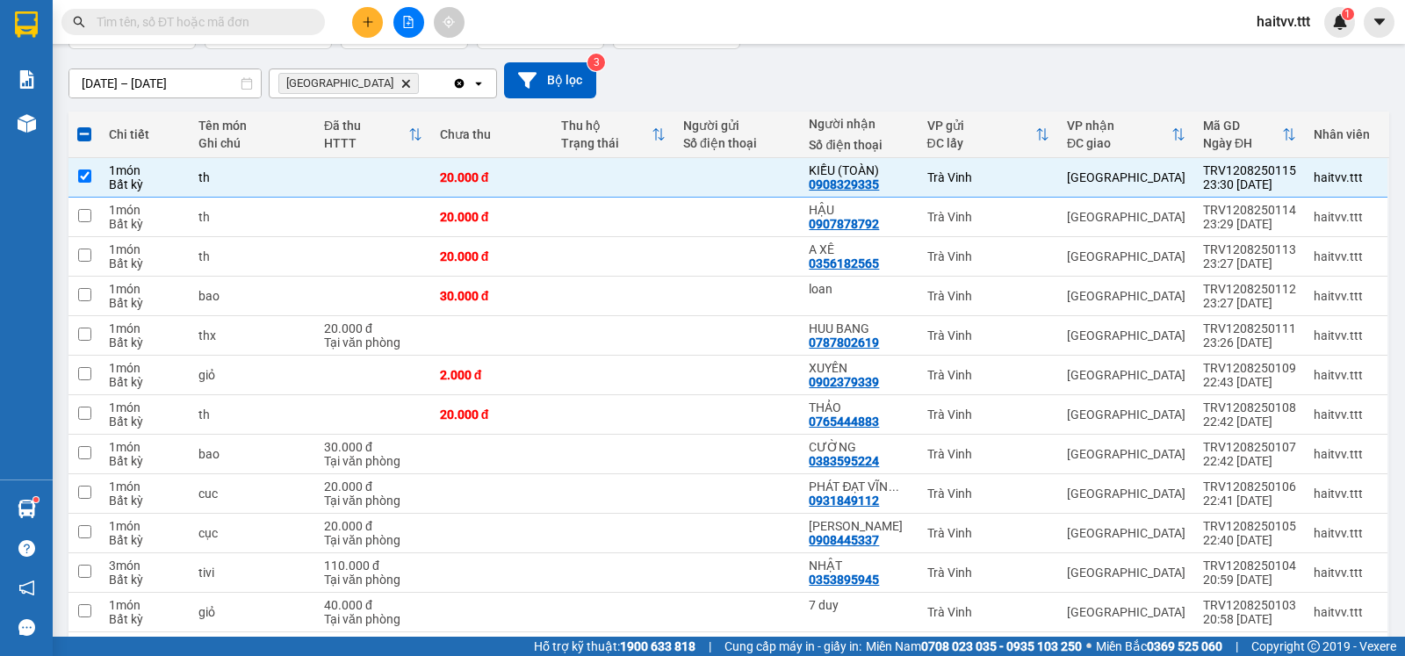
click at [84, 141] on span at bounding box center [84, 134] width 14 height 14
click at [84, 126] on input "checkbox" at bounding box center [84, 126] width 0 height 0
checkbox input "true"
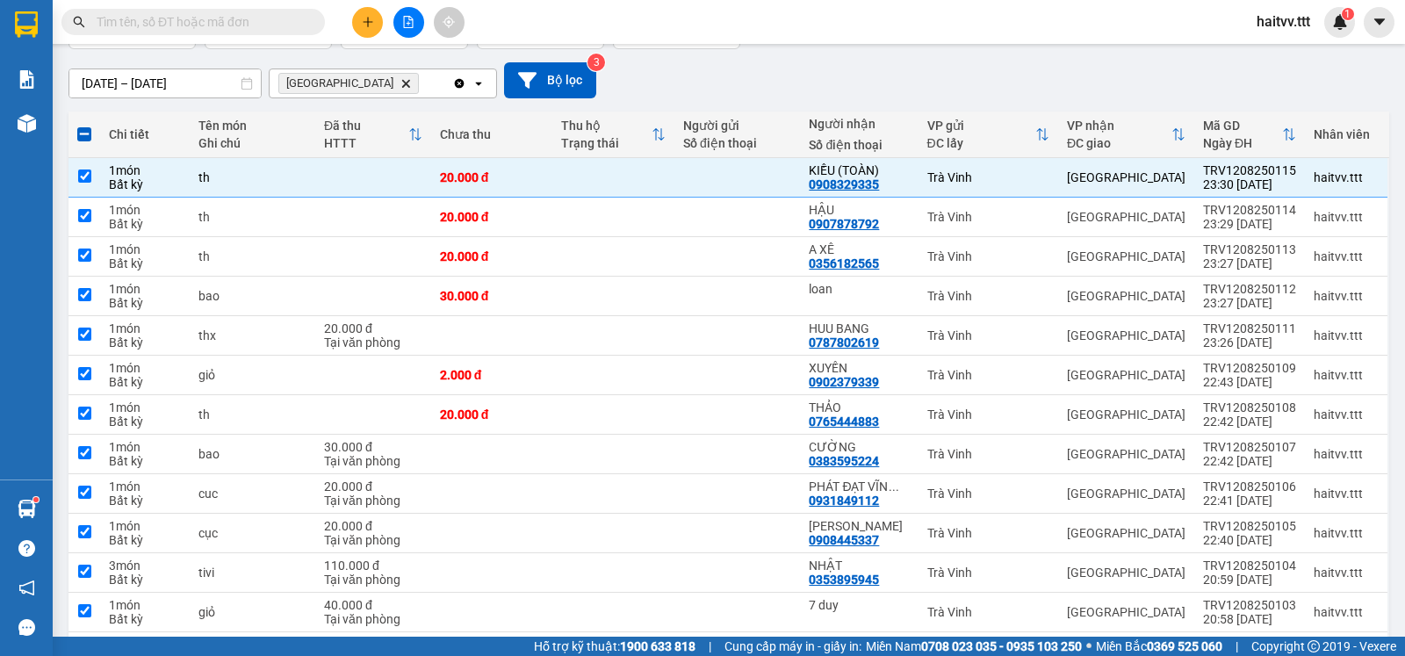
checkbox input "true"
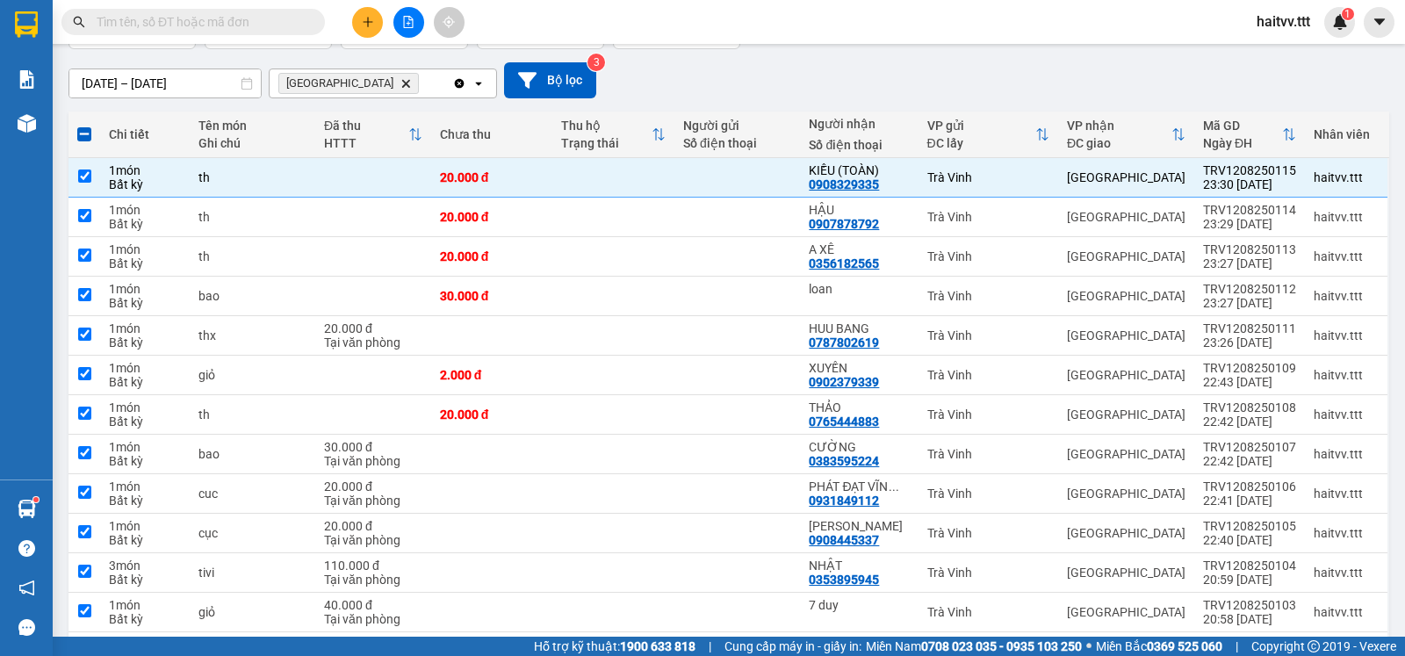
checkbox input "true"
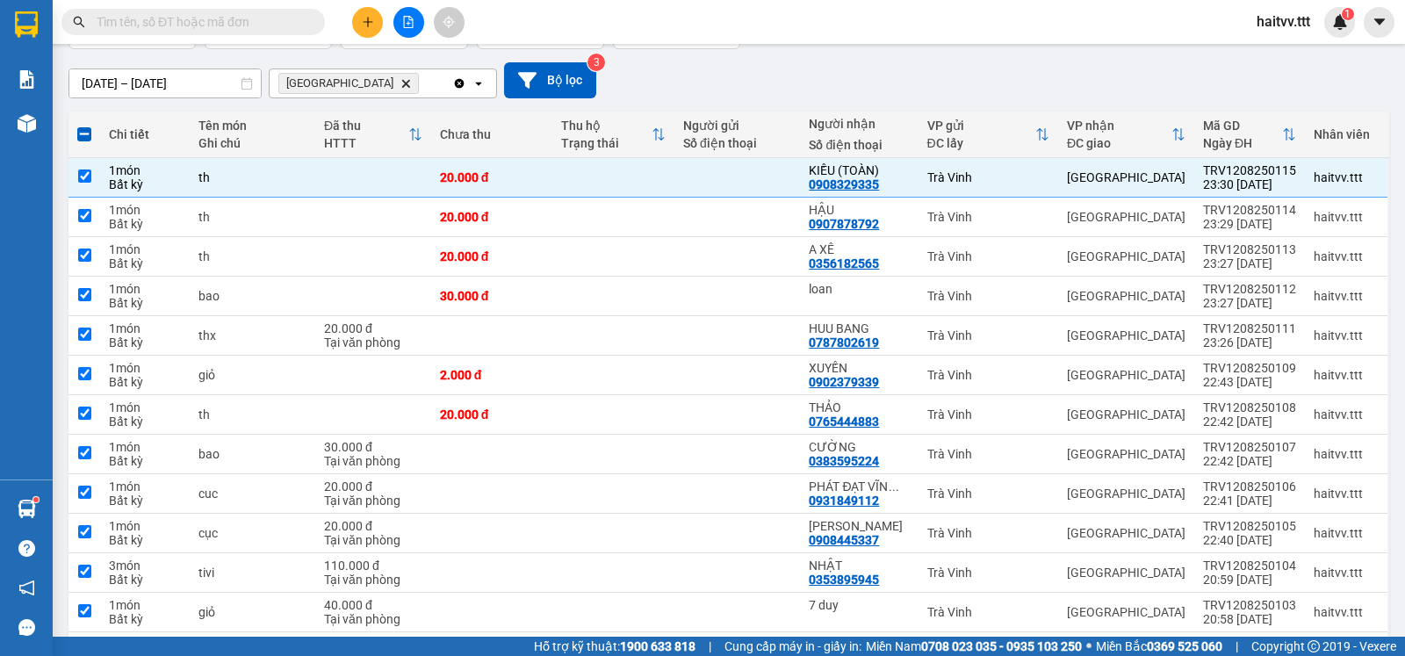
checkbox input "true"
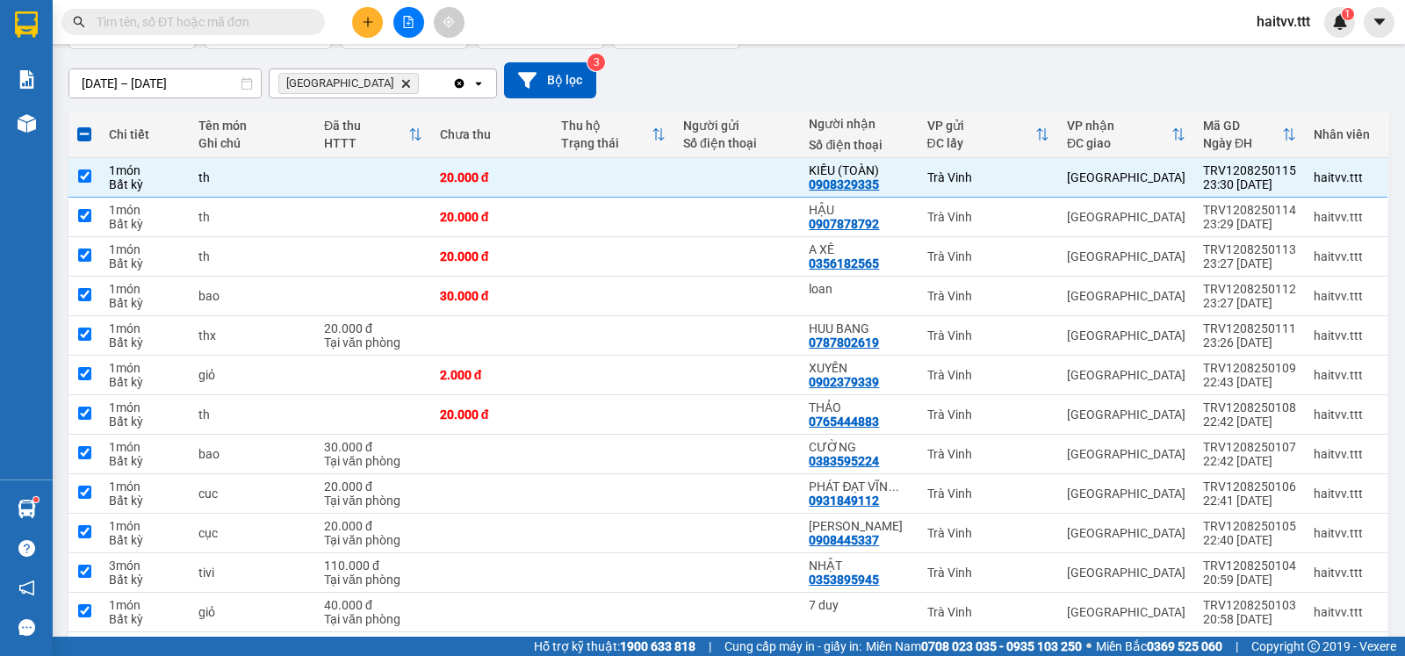
checkbox input "true"
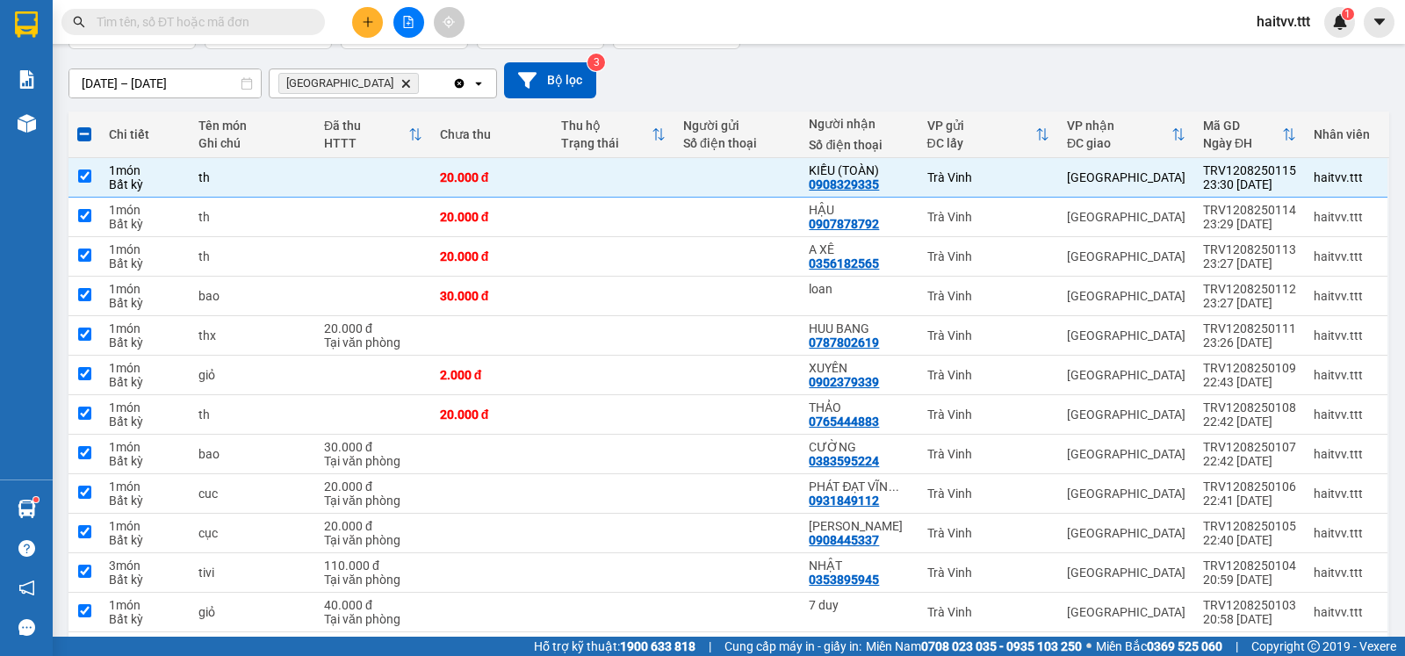
checkbox input "true"
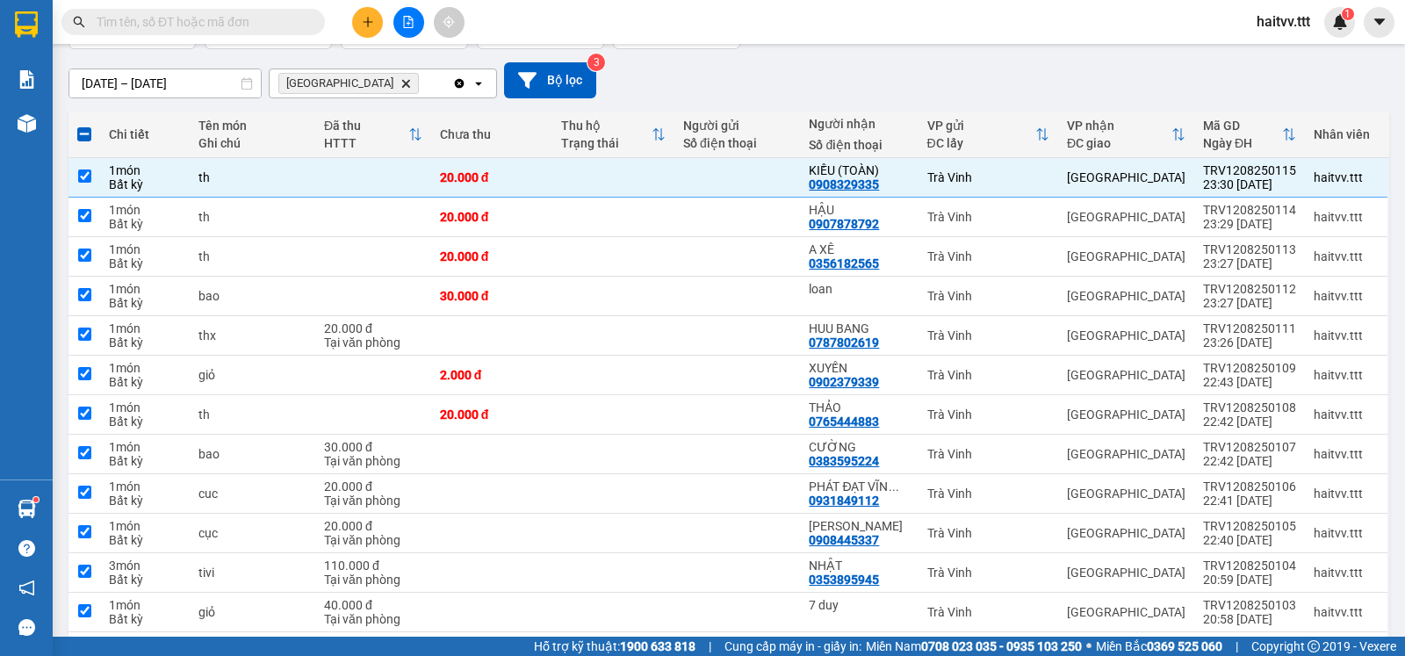
checkbox input "true"
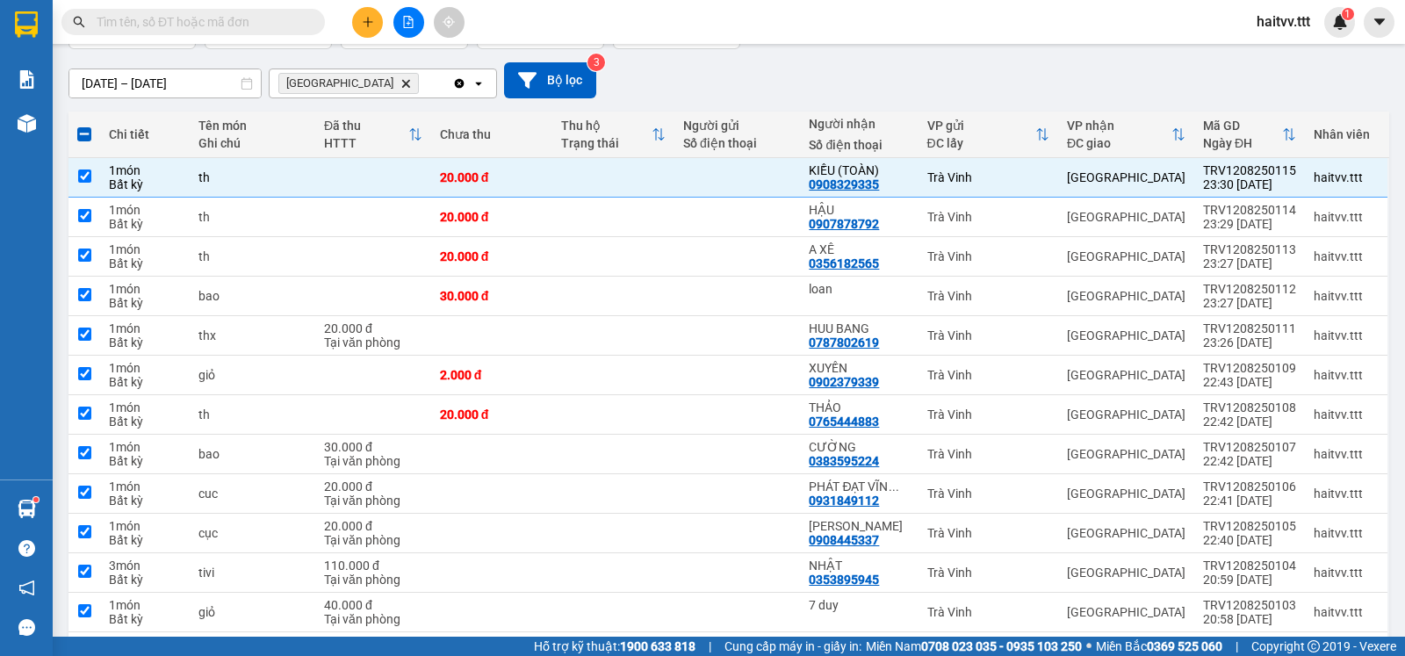
checkbox input "true"
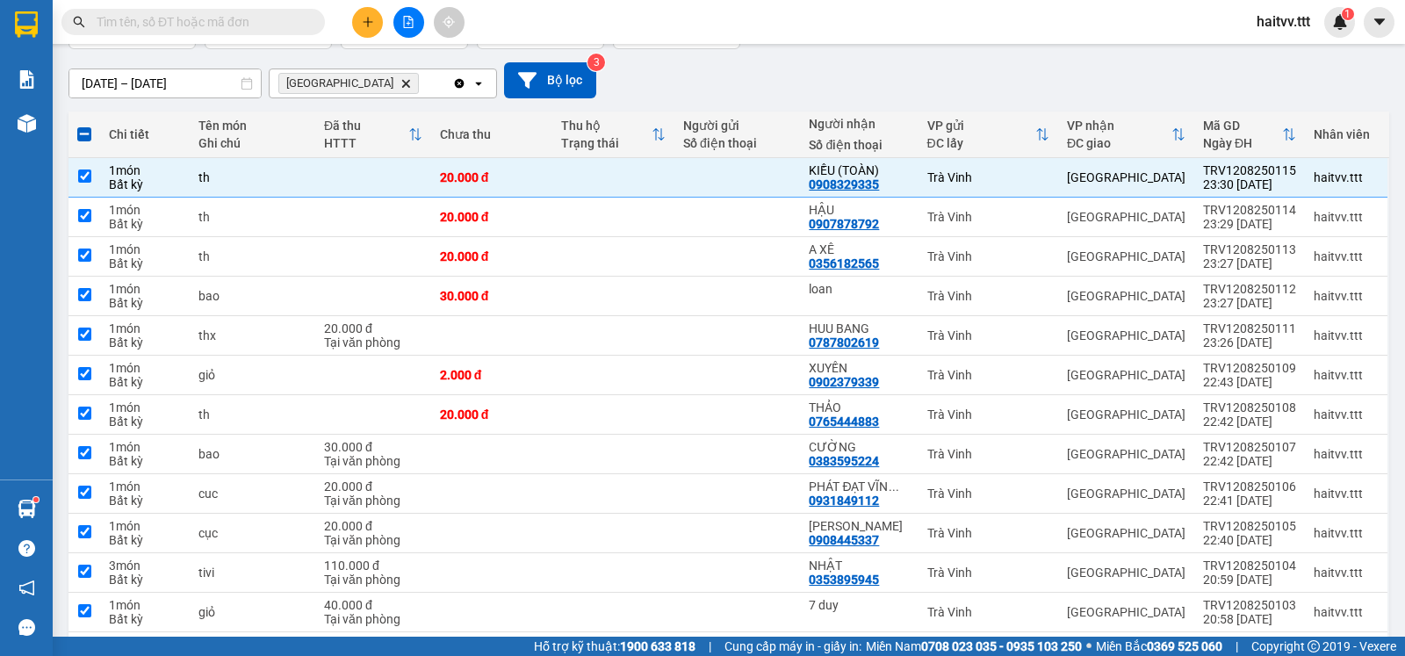
checkbox input "true"
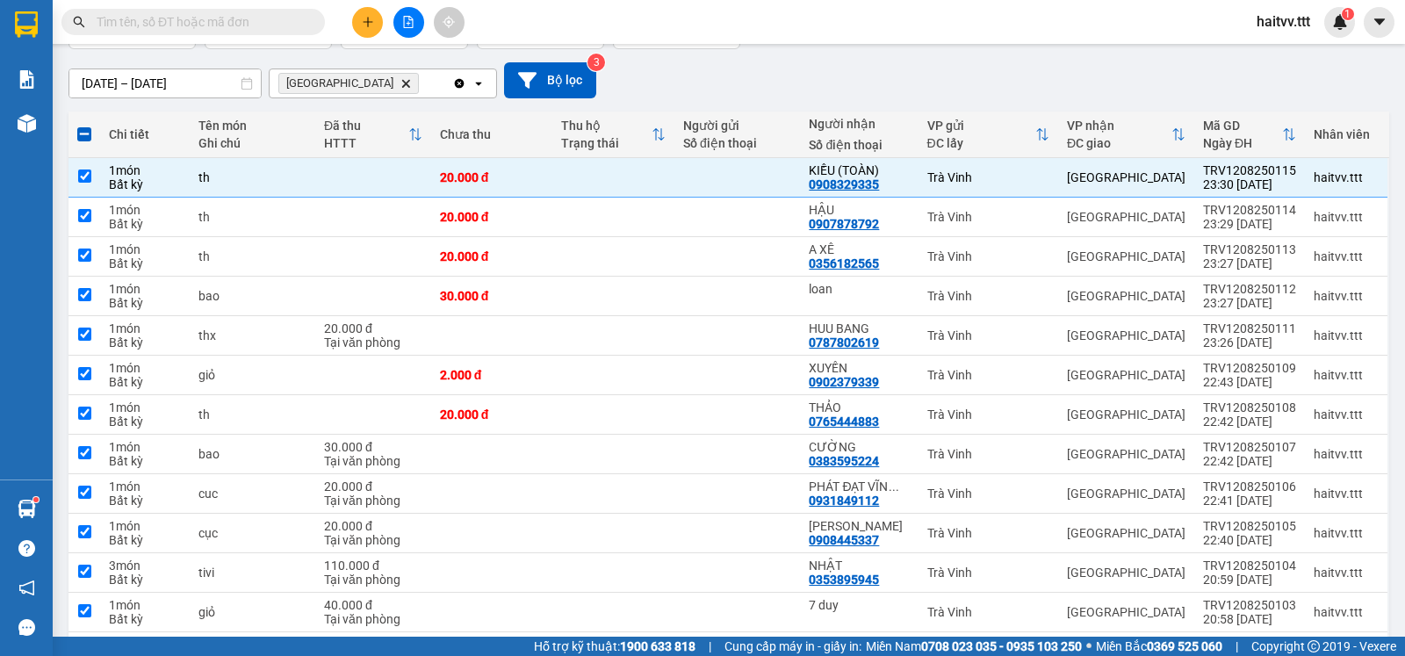
checkbox input "true"
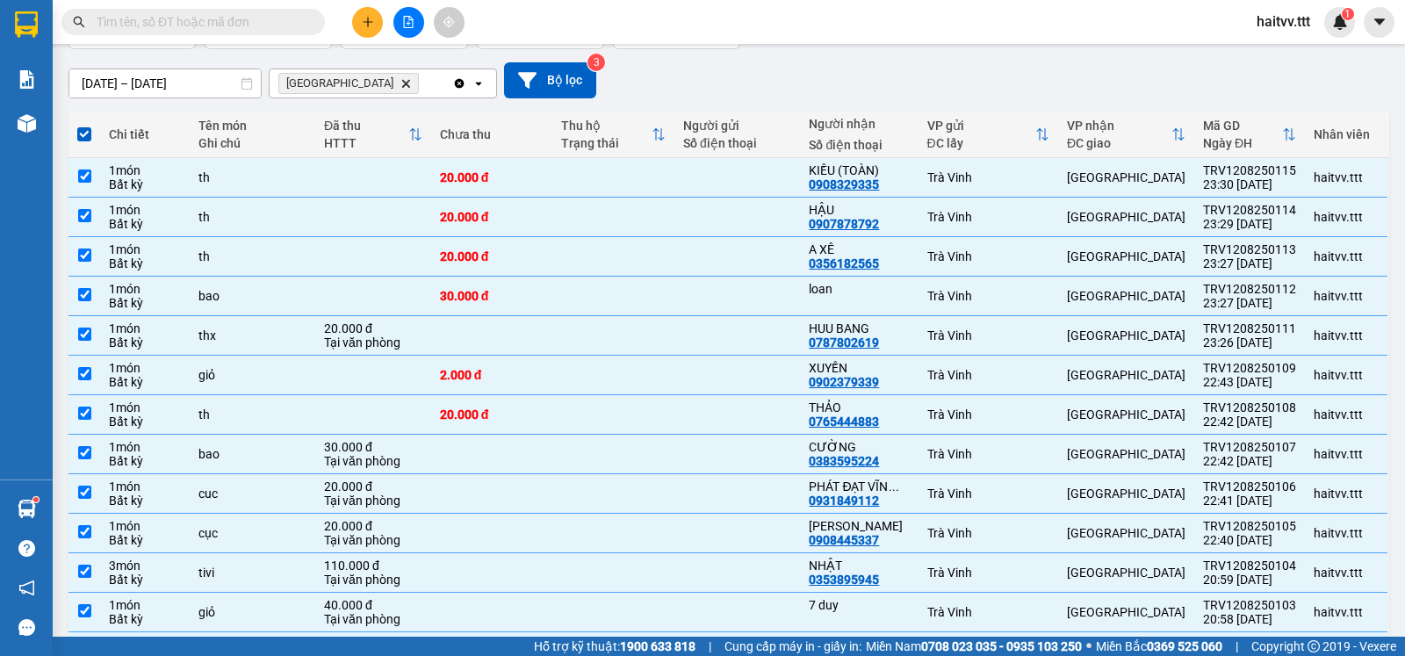
scroll to position [0, 0]
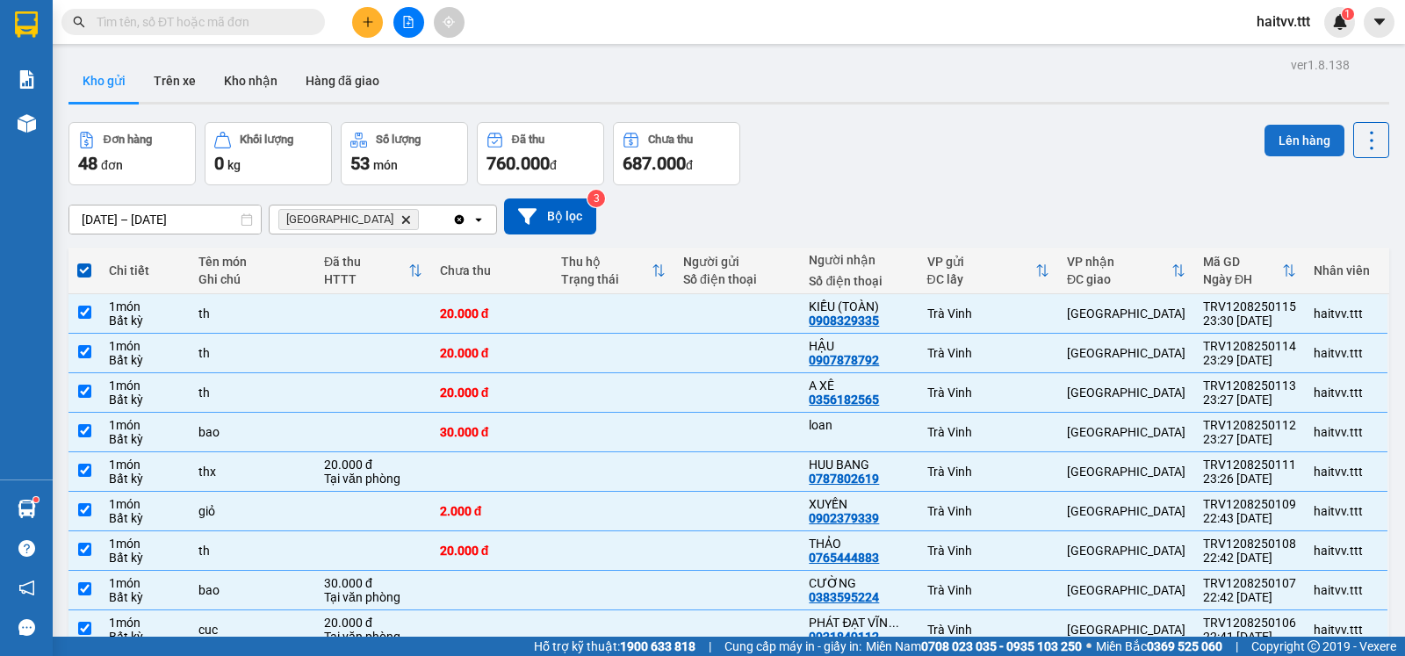
click at [1308, 137] on button "Lên hàng" at bounding box center [1305, 141] width 80 height 32
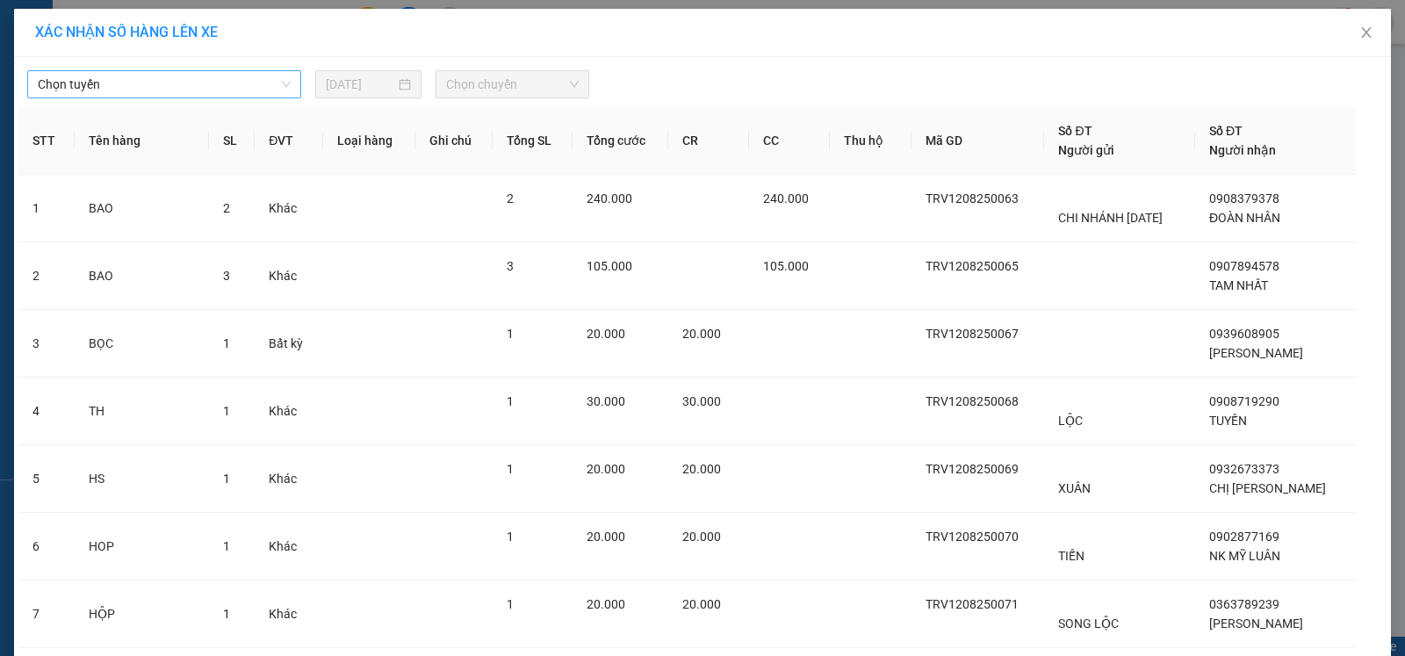
click at [193, 79] on span "Chọn tuyến" at bounding box center [164, 84] width 253 height 26
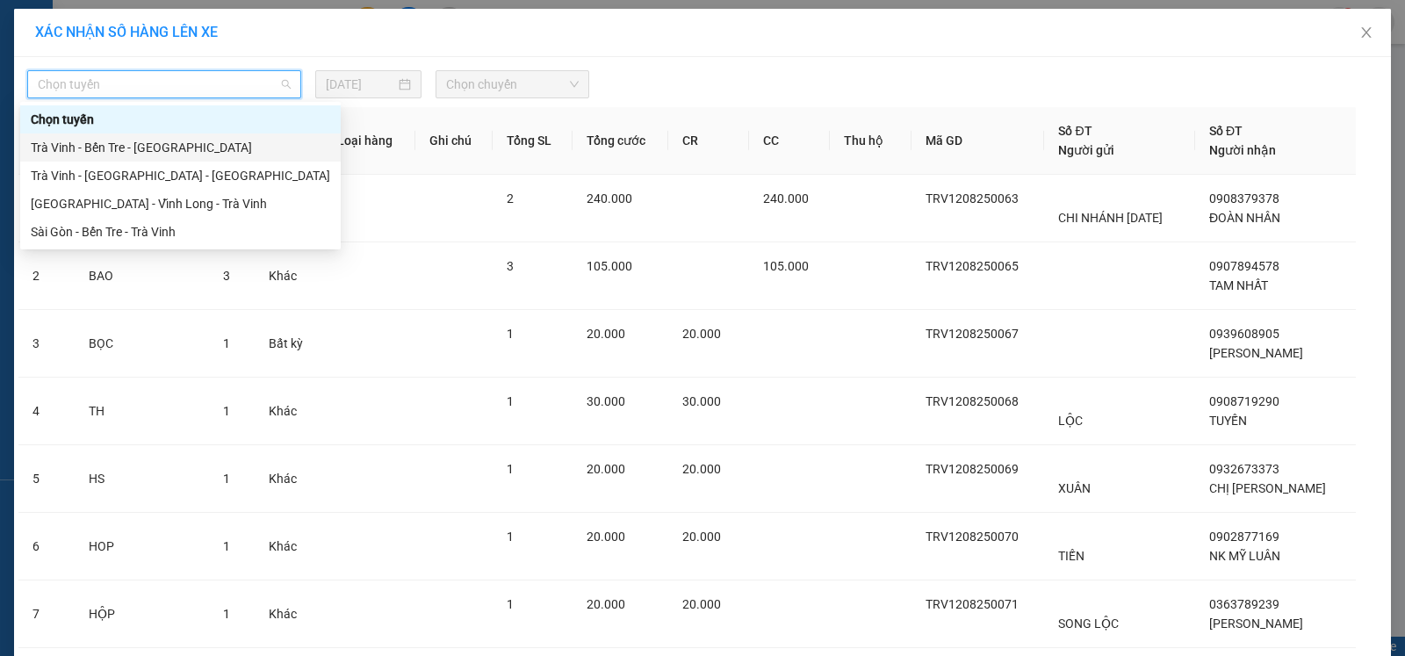
drag, startPoint x: 118, startPoint y: 144, endPoint x: 134, endPoint y: 141, distance: 16.9
click at [118, 142] on div "Trà Vinh - Bến Tre - [GEOGRAPHIC_DATA]" at bounding box center [181, 147] width 300 height 19
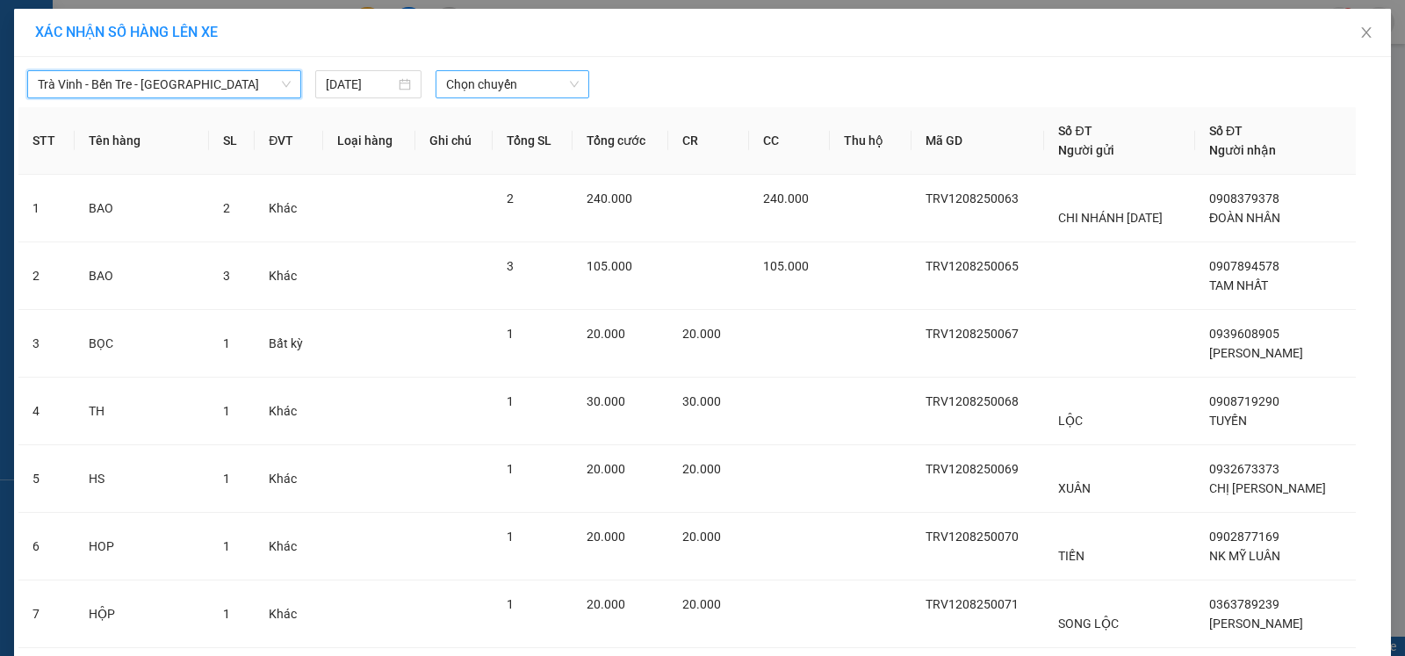
click at [509, 83] on span "Chọn chuyến" at bounding box center [512, 84] width 133 height 26
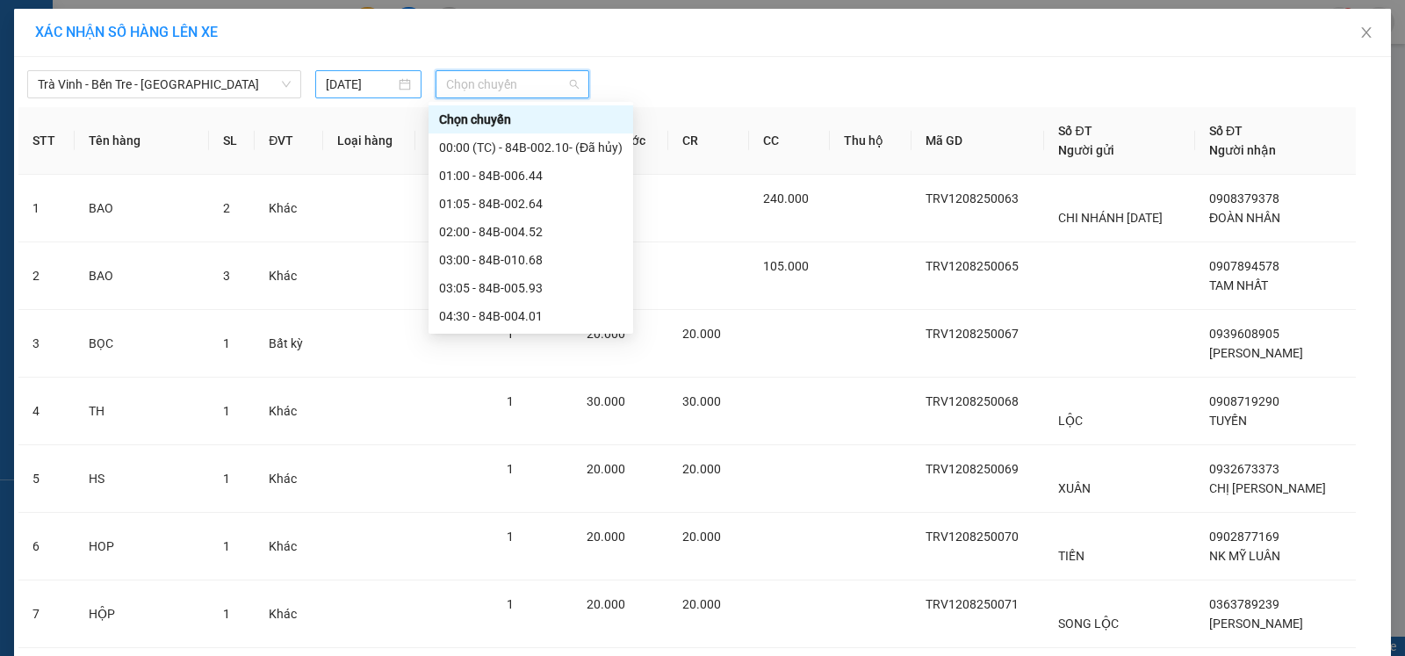
click at [358, 90] on input "[DATE]" at bounding box center [360, 84] width 69 height 19
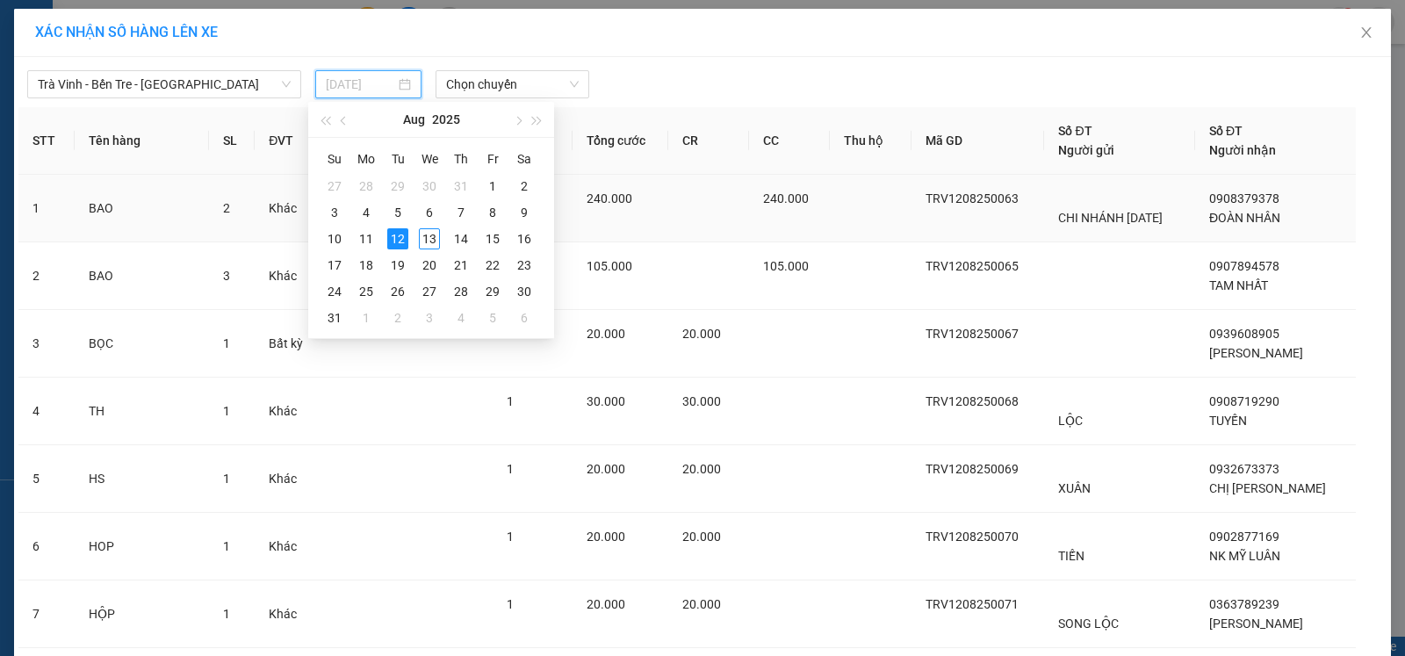
click at [423, 242] on div "13" at bounding box center [429, 238] width 21 height 21
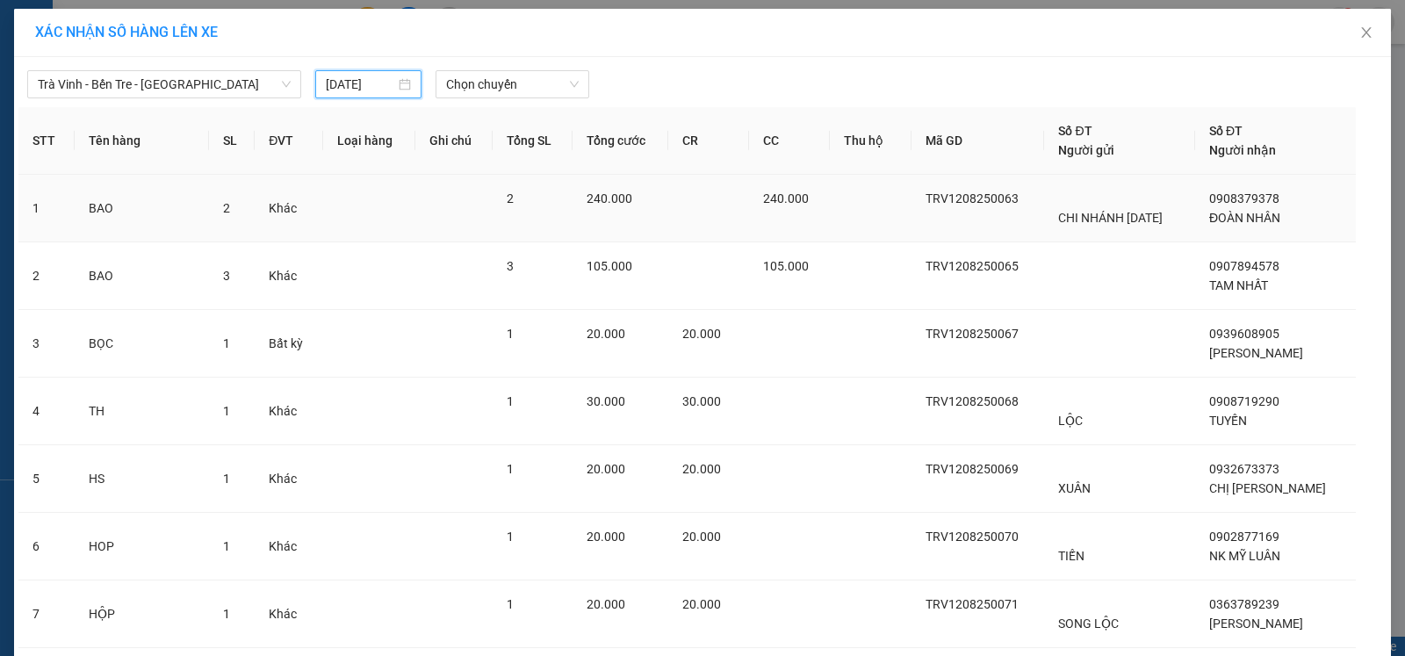
type input "[DATE]"
click at [478, 95] on span "Chọn chuyến" at bounding box center [512, 84] width 133 height 26
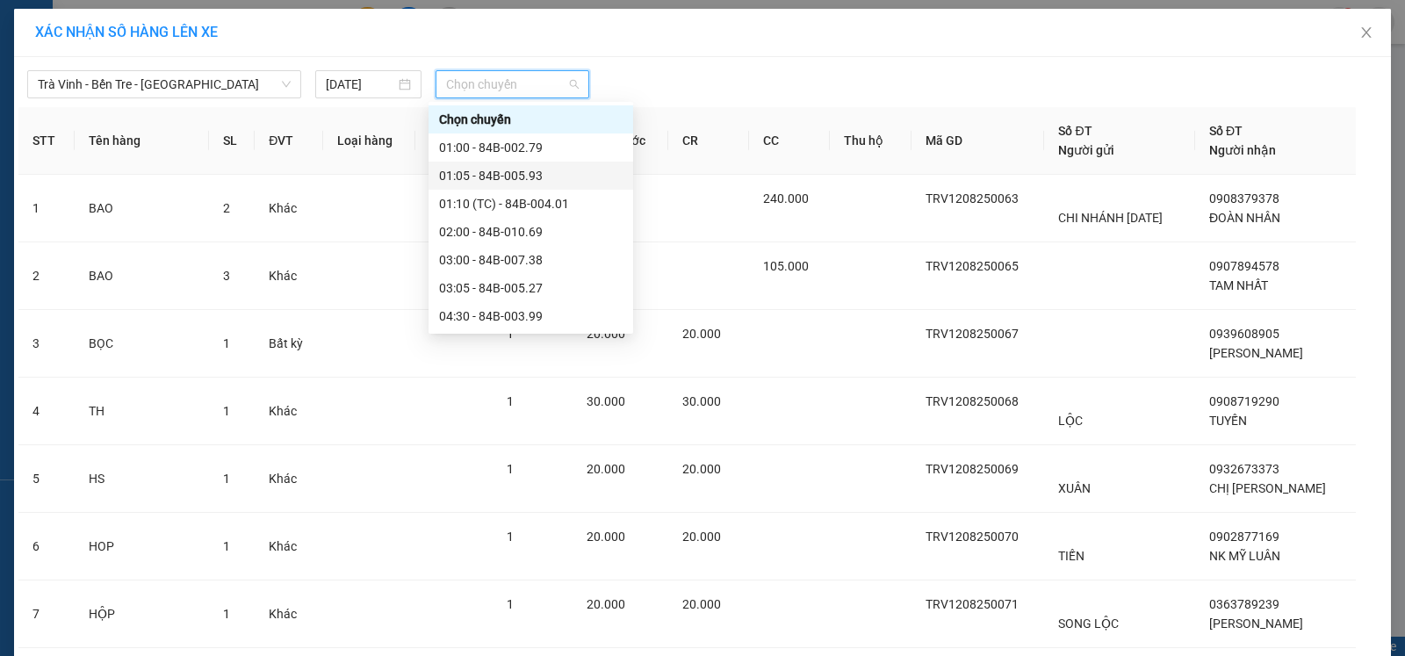
click at [501, 168] on div "01:05 - 84B-005.93" at bounding box center [531, 175] width 184 height 19
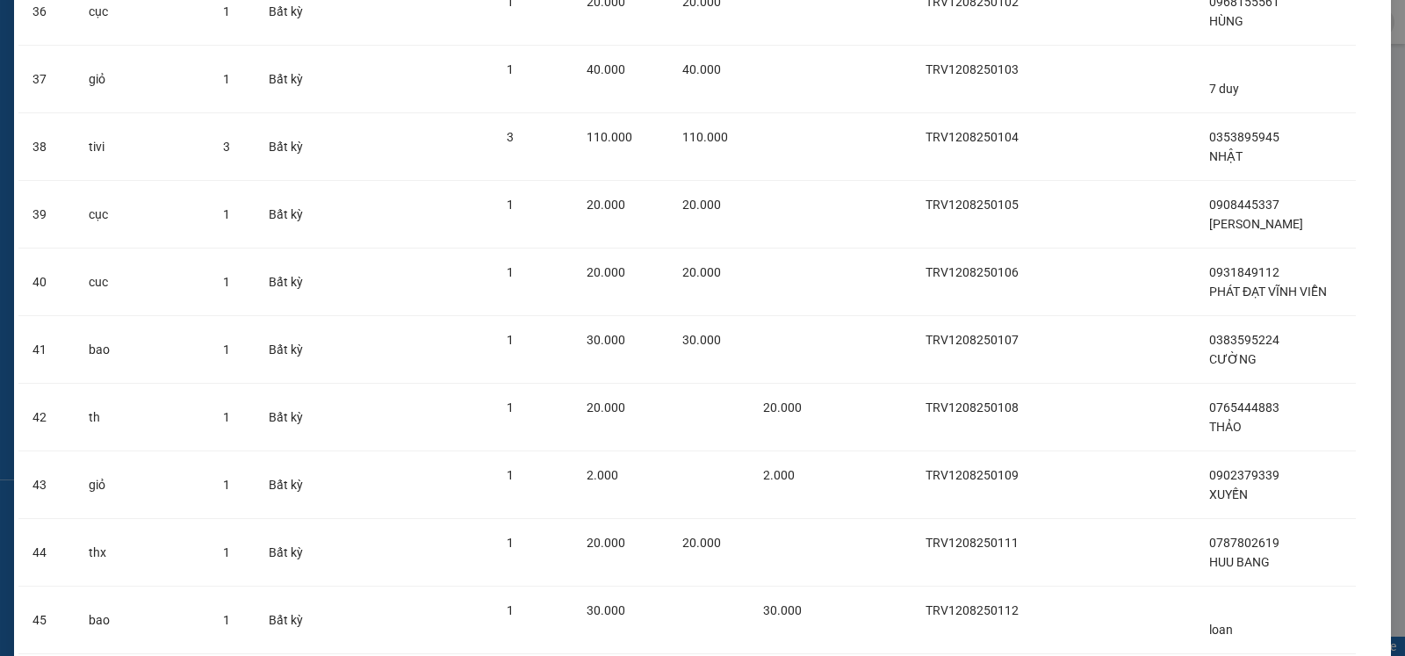
scroll to position [2904, 0]
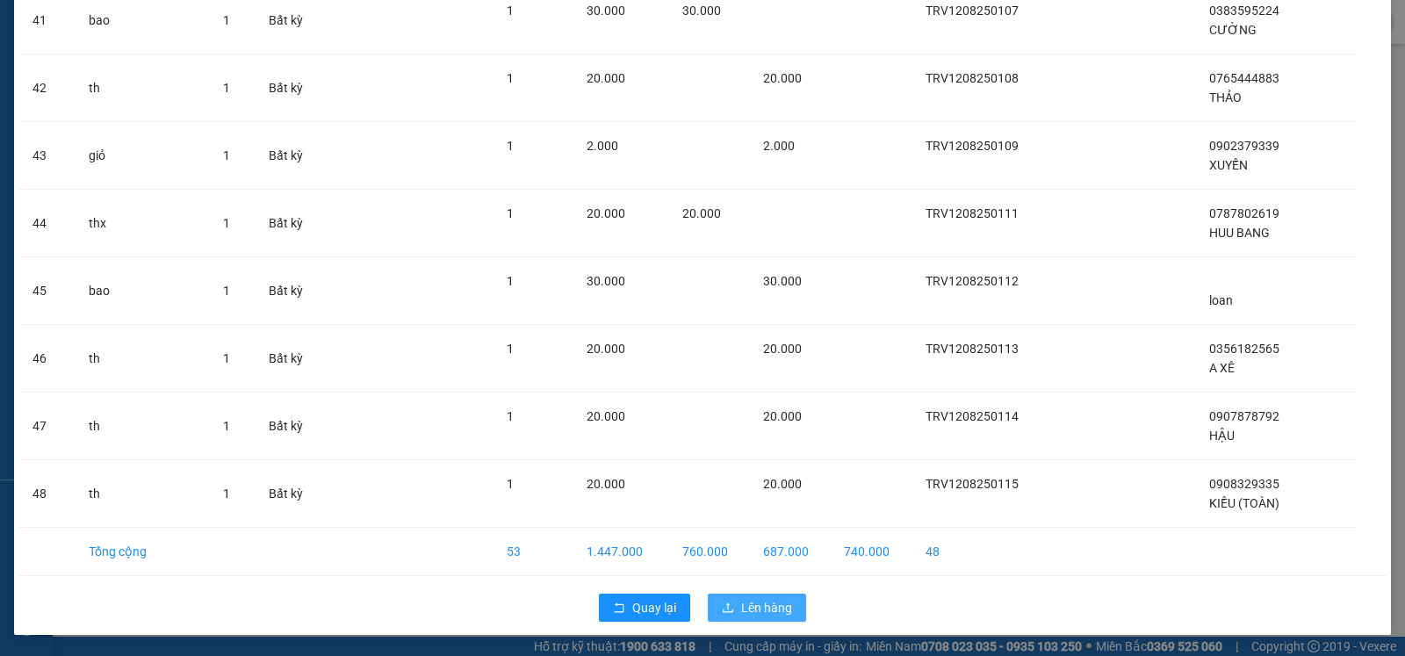
click at [748, 602] on span "Lên hàng" at bounding box center [766, 607] width 51 height 19
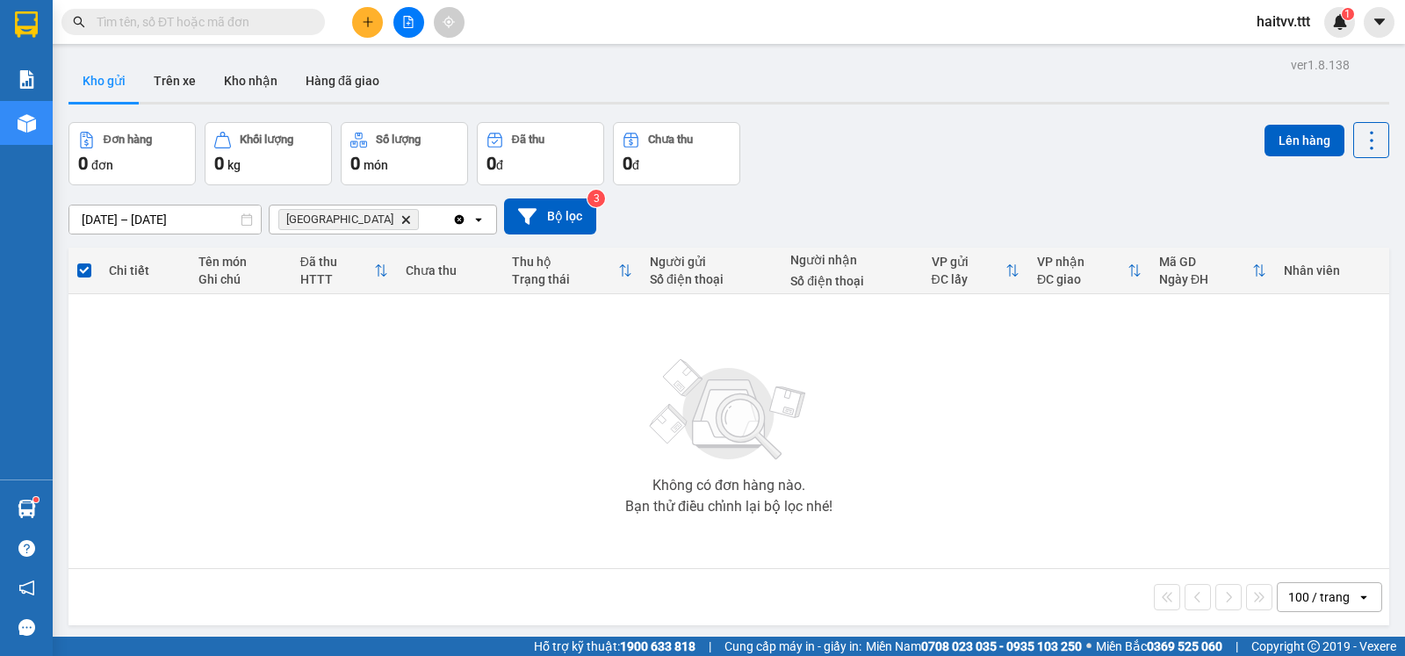
click at [401, 225] on icon "Delete" at bounding box center [406, 219] width 11 height 11
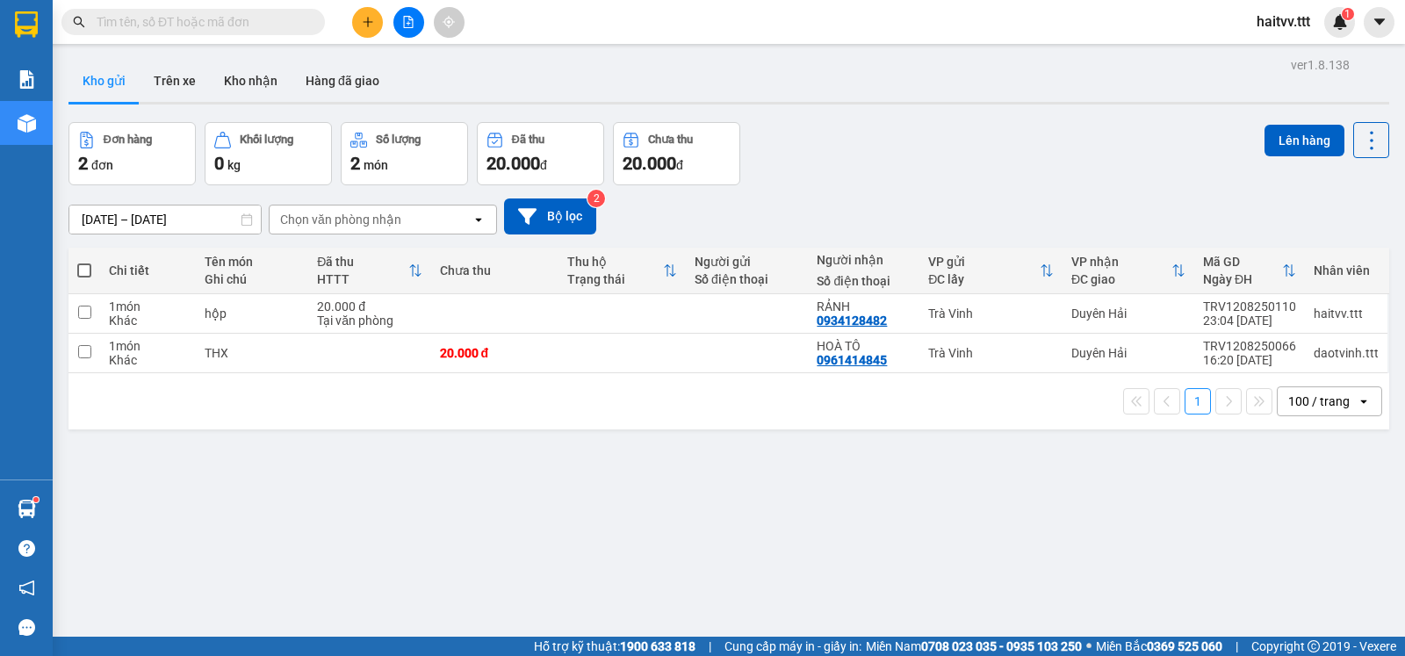
click at [88, 278] on span at bounding box center [84, 271] width 14 height 14
click at [84, 262] on input "checkbox" at bounding box center [84, 262] width 0 height 0
checkbox input "true"
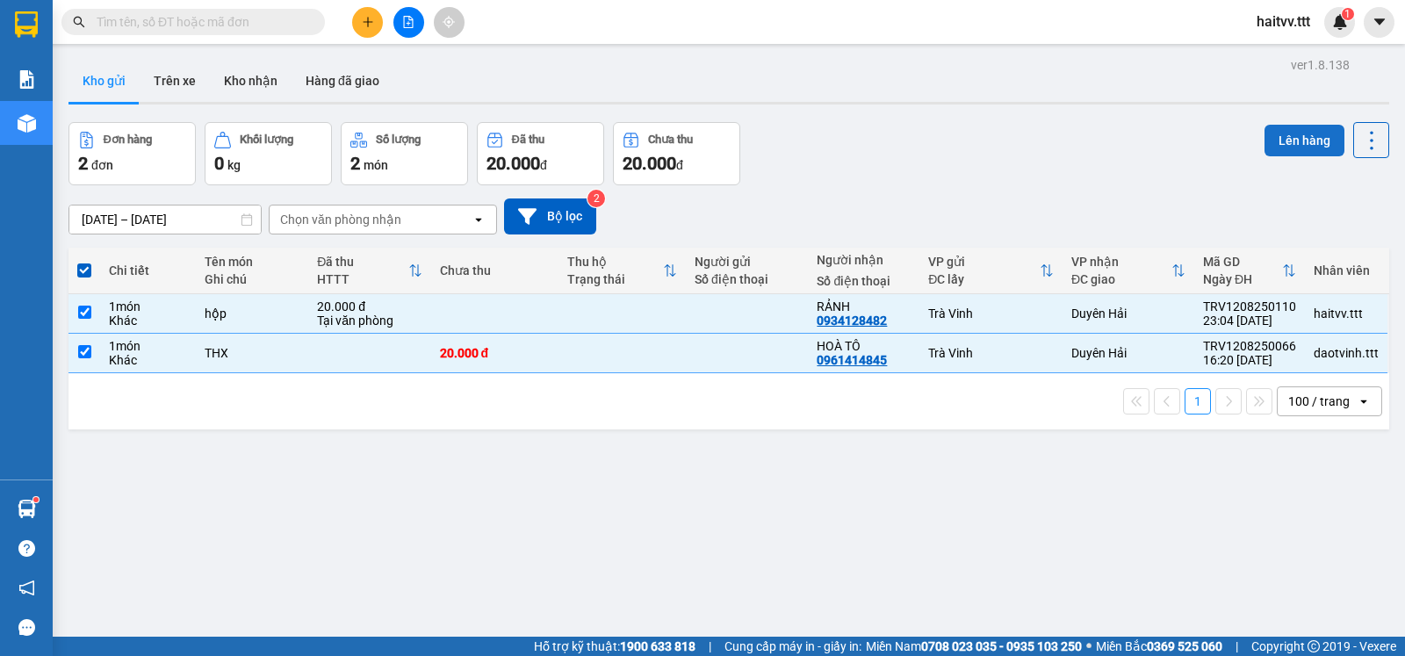
click at [1305, 141] on button "Lên hàng" at bounding box center [1305, 141] width 80 height 32
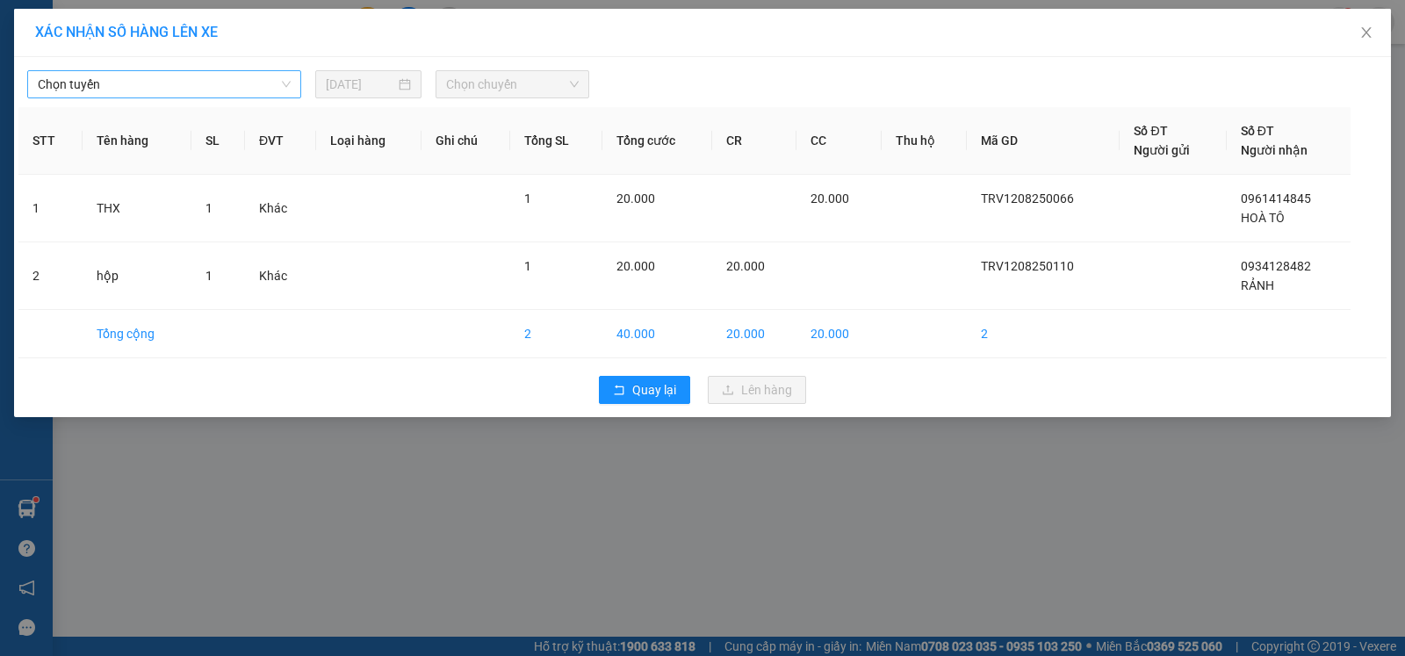
click at [119, 91] on span "Chọn tuyến" at bounding box center [164, 84] width 253 height 26
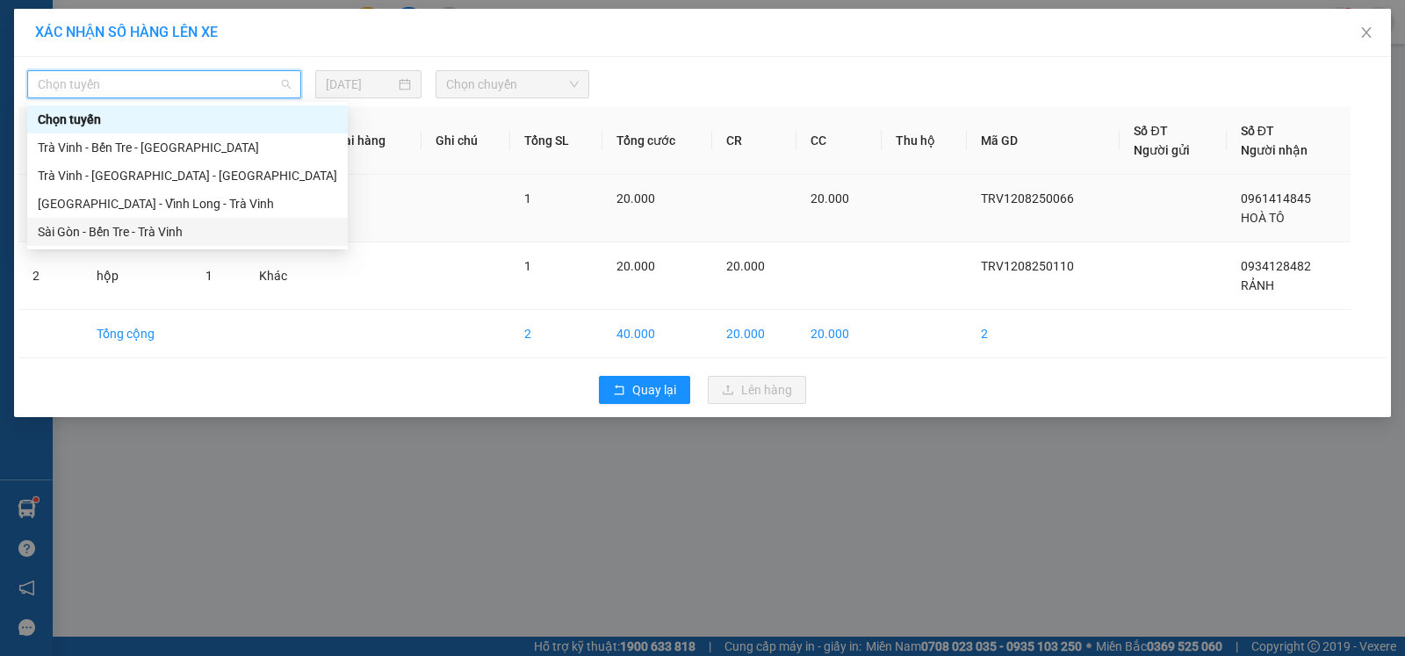
click at [119, 237] on div "Sài Gòn - Bến Tre - Trà Vinh" at bounding box center [188, 231] width 300 height 19
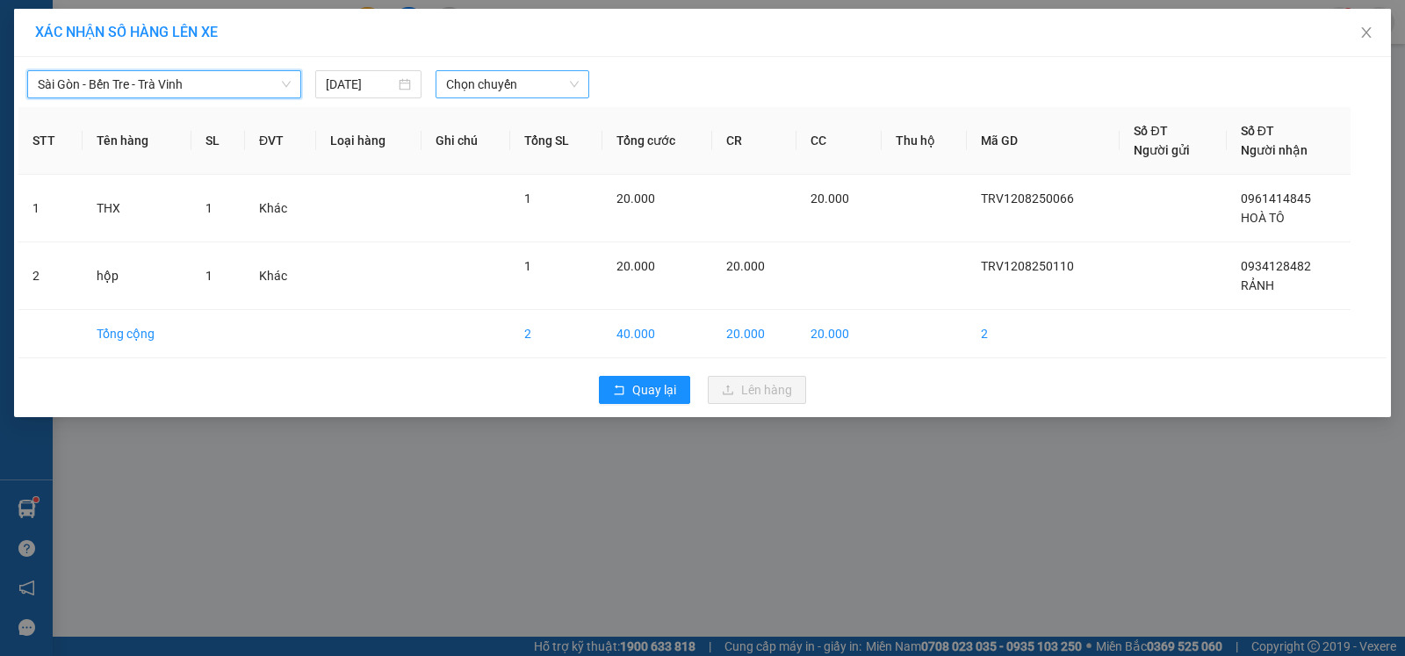
click at [516, 89] on span "Chọn chuyến" at bounding box center [512, 84] width 133 height 26
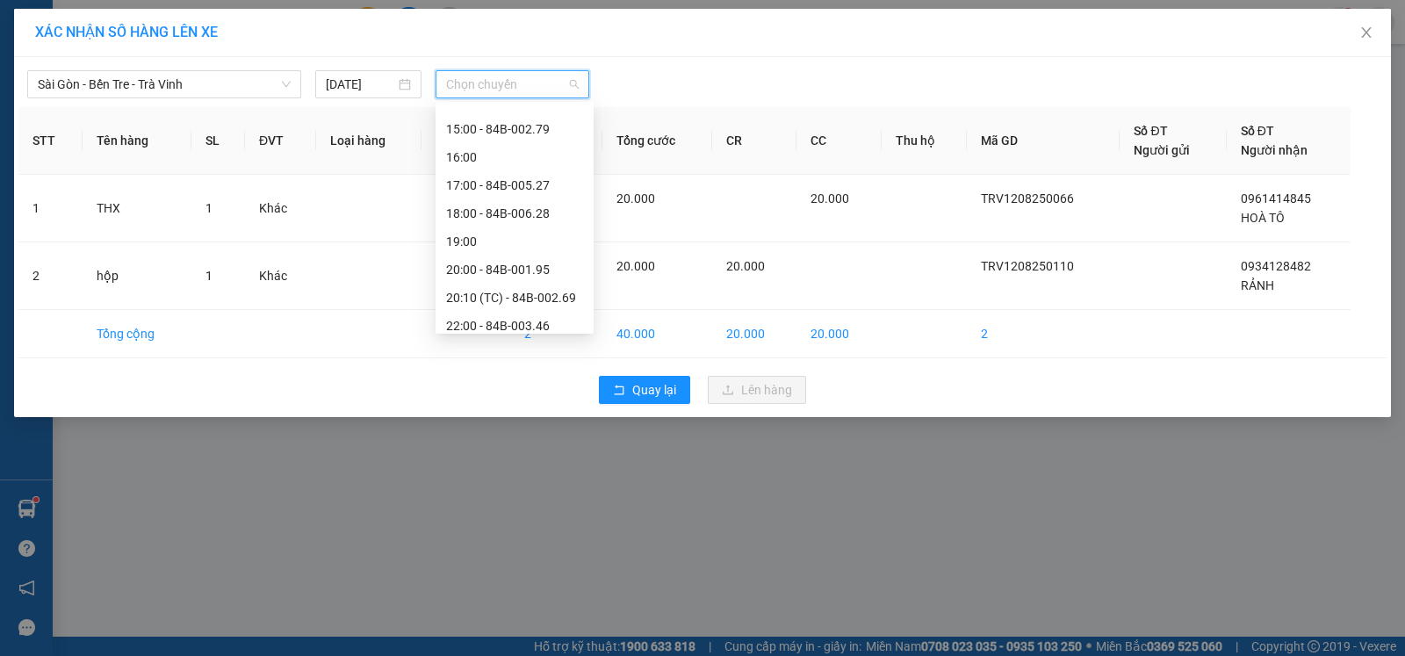
scroll to position [365, 0]
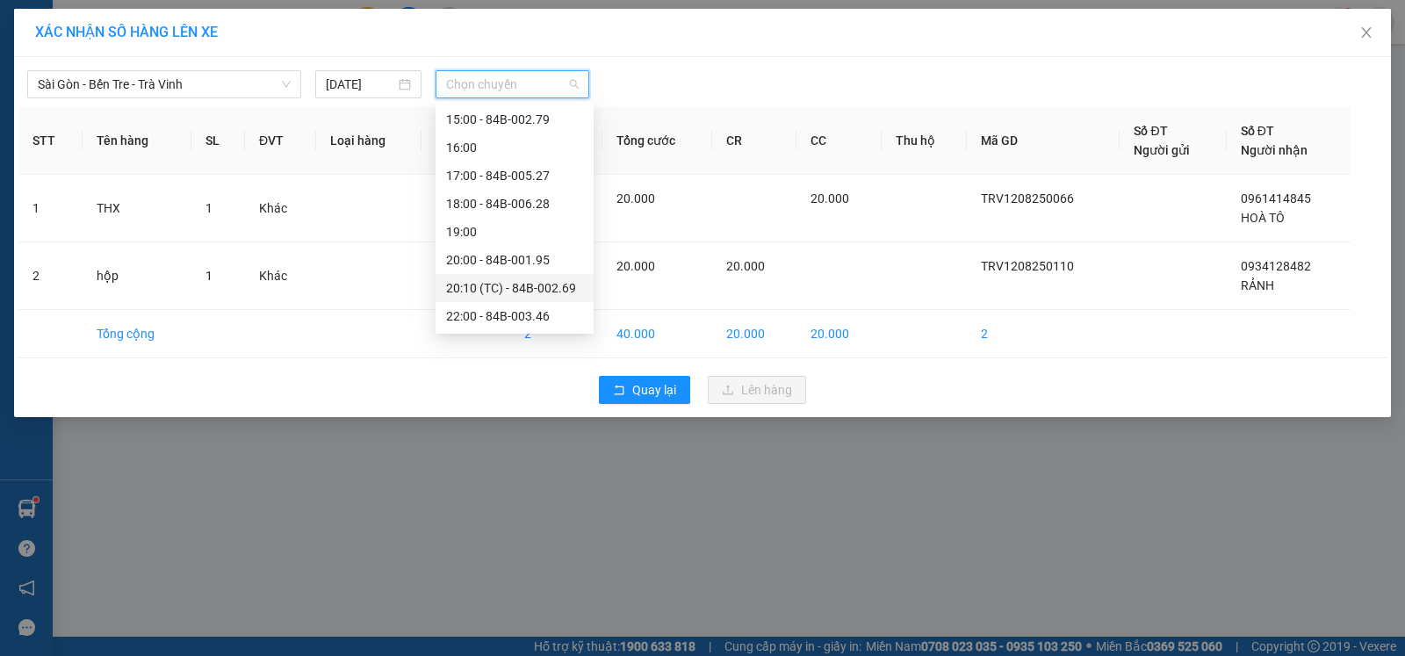
click at [517, 285] on div "20:10 (TC) - 84B-002.69" at bounding box center [514, 287] width 137 height 19
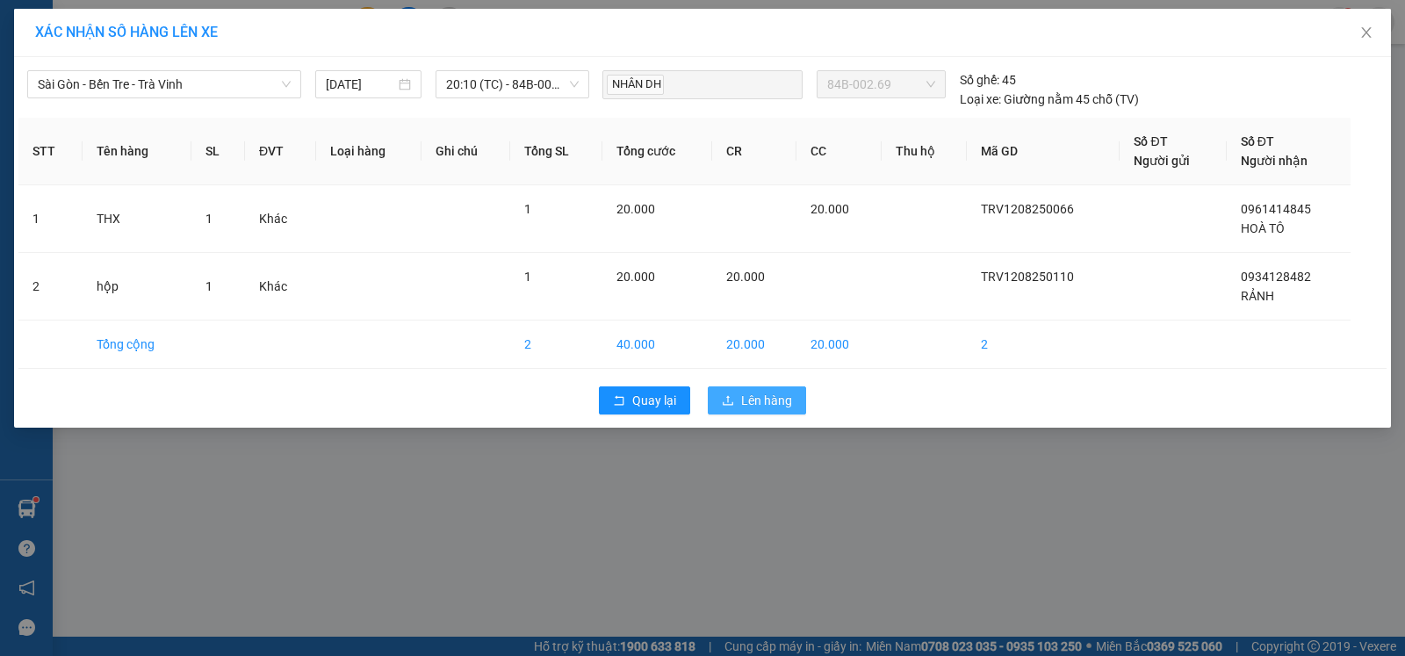
click at [777, 397] on span "Lên hàng" at bounding box center [766, 400] width 51 height 19
